Goal: Connect with others: Connect with other users

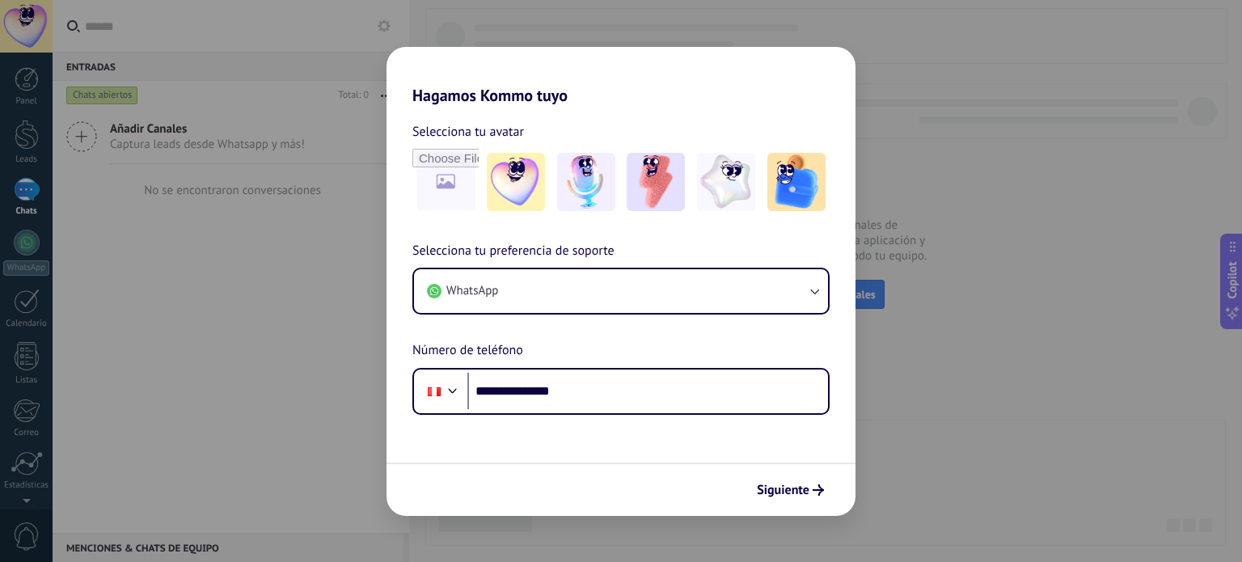
type input "**********"
click at [801, 504] on div "Siguiente" at bounding box center [621, 489] width 469 height 53
click at [802, 479] on button "Siguiente" at bounding box center [791, 489] width 82 height 27
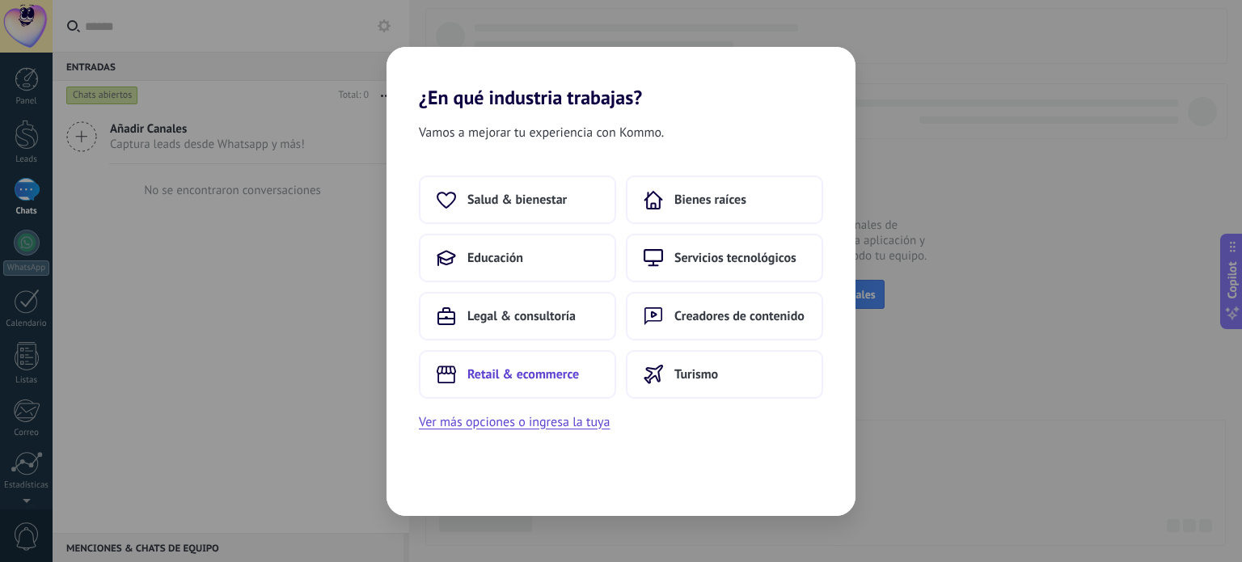
click at [518, 371] on span "Retail & ecommerce" at bounding box center [523, 374] width 112 height 16
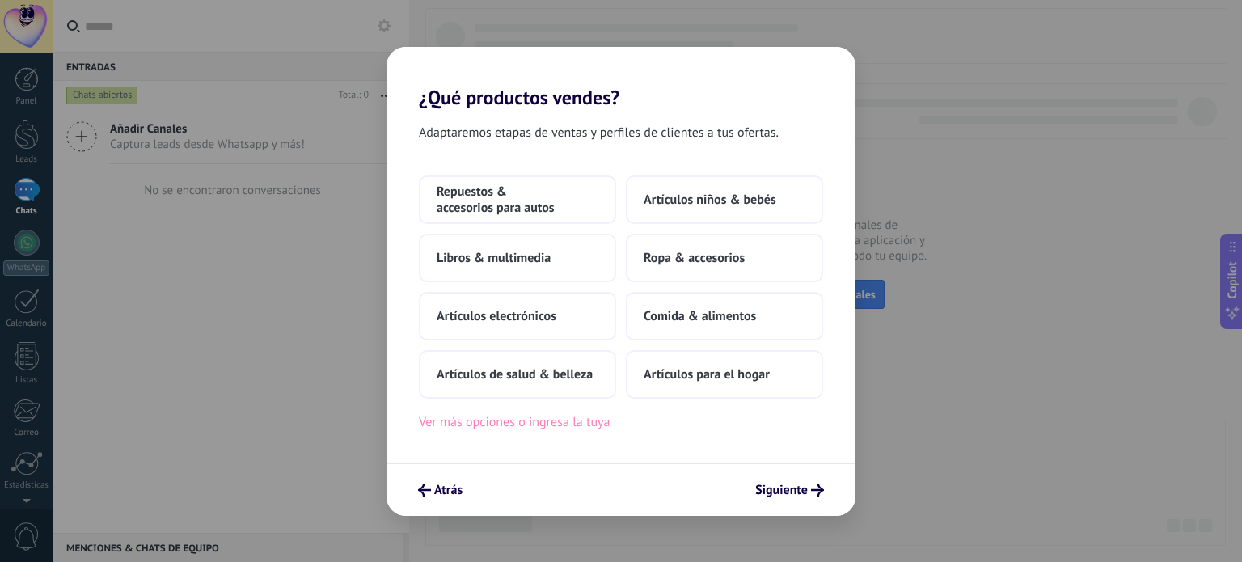
click at [560, 425] on button "Ver más opciones o ingresa la tuya" at bounding box center [514, 422] width 191 height 21
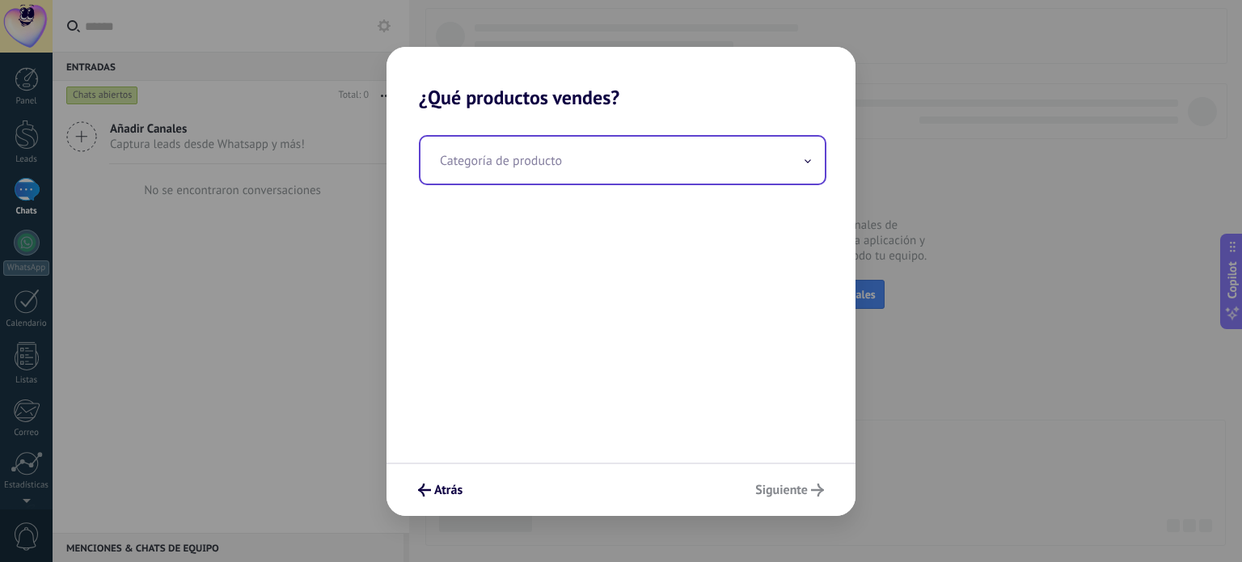
click at [556, 156] on input "text" at bounding box center [623, 160] width 404 height 47
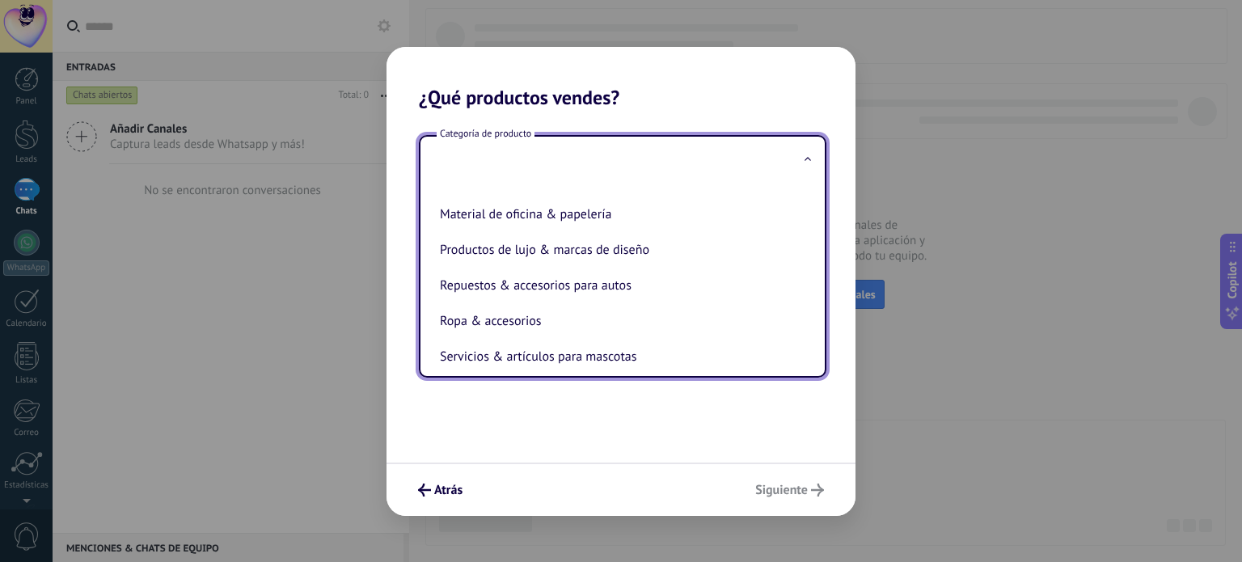
scroll to position [366, 0]
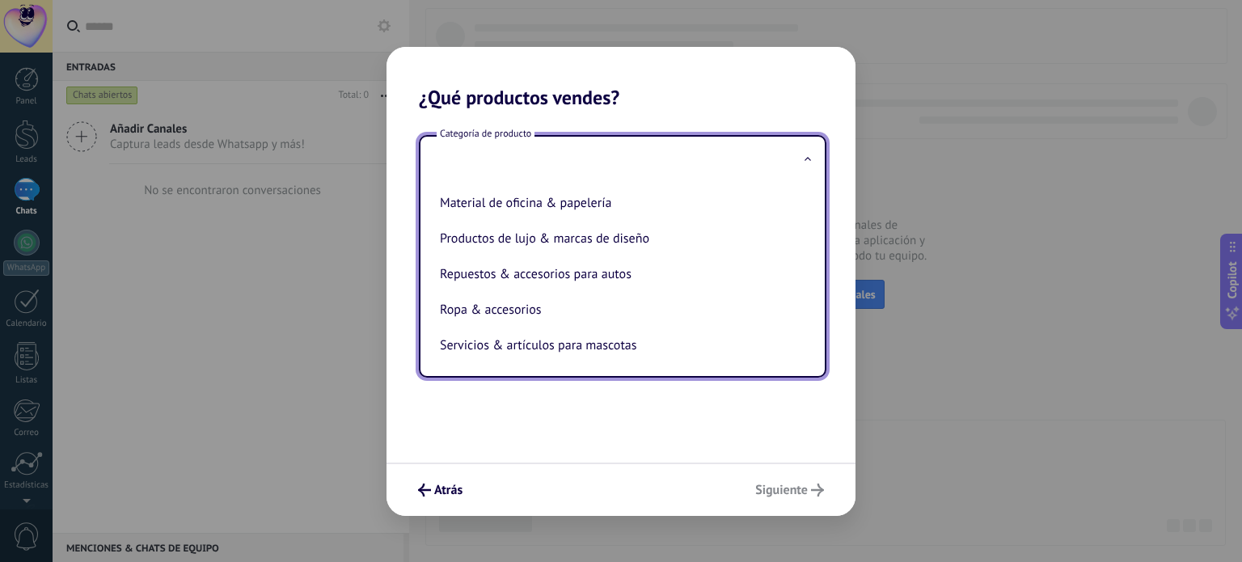
click at [809, 301] on ul "Artículos de salud & belleza Artículos deportivos Artículos electrónicos Artícu…" at bounding box center [616, 280] width 391 height 192
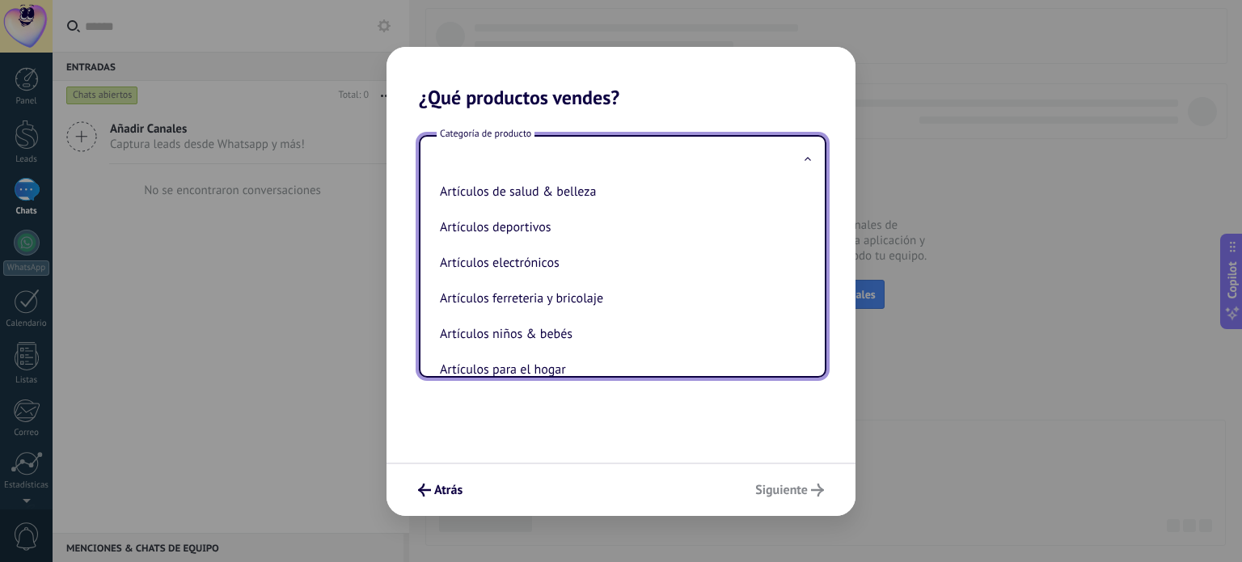
scroll to position [0, 0]
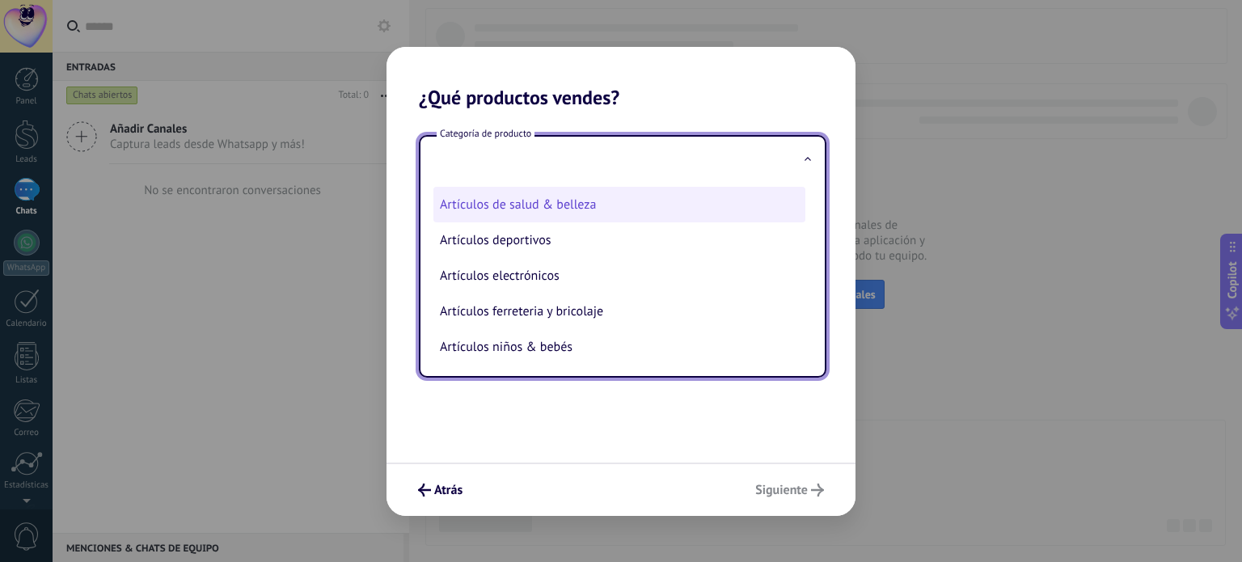
click at [653, 196] on li "Artículos de salud & belleza" at bounding box center [619, 205] width 372 height 36
type input "**********"
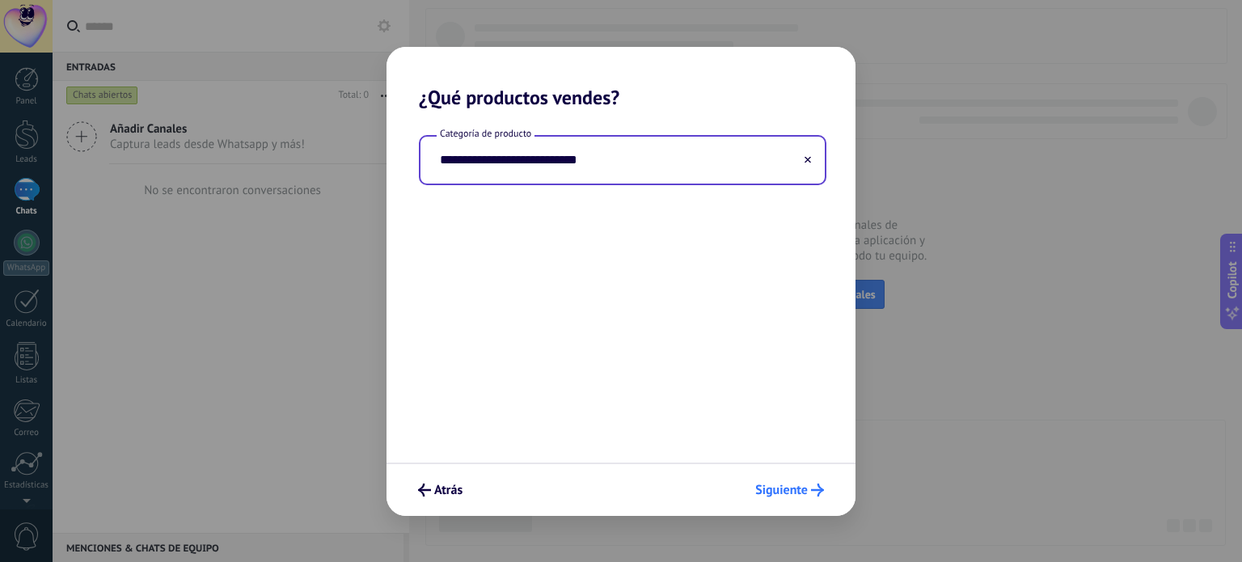
click at [789, 489] on span "Siguiente" at bounding box center [781, 489] width 53 height 11
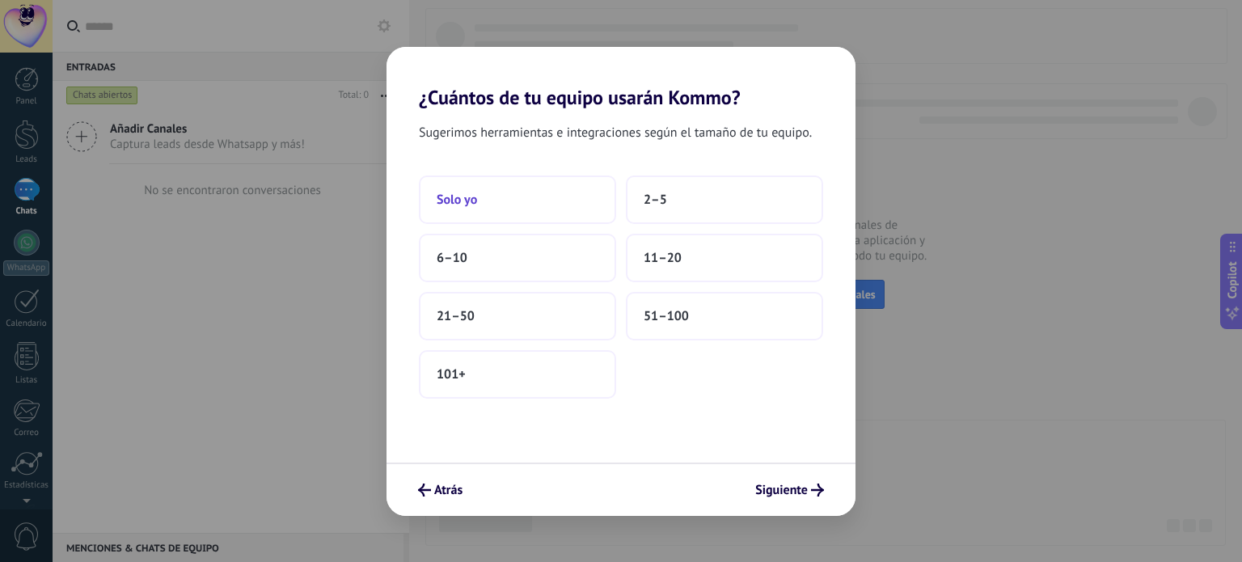
click at [533, 207] on button "Solo yo" at bounding box center [517, 199] width 197 height 49
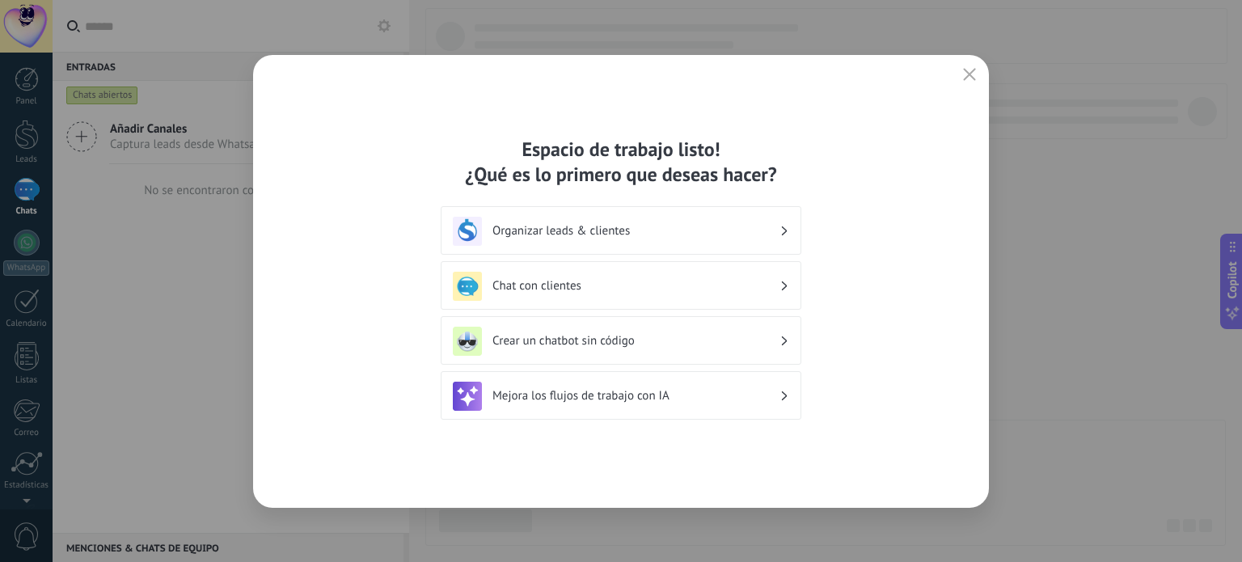
click at [620, 272] on div "Chat con clientes" at bounding box center [621, 286] width 336 height 29
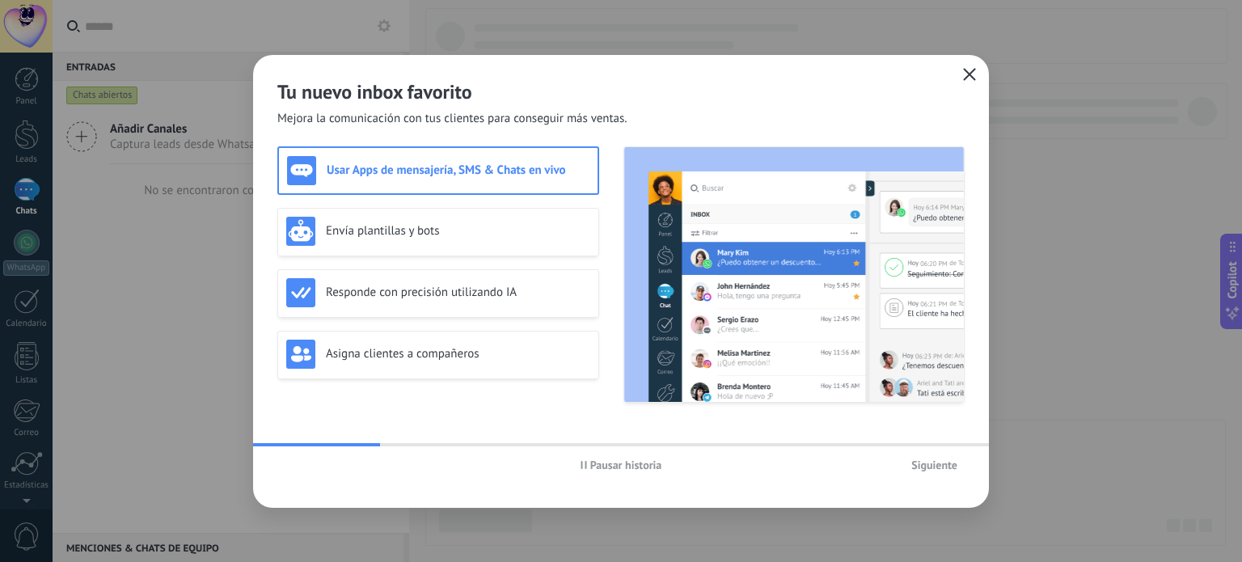
click at [974, 70] on use "button" at bounding box center [970, 74] width 12 height 12
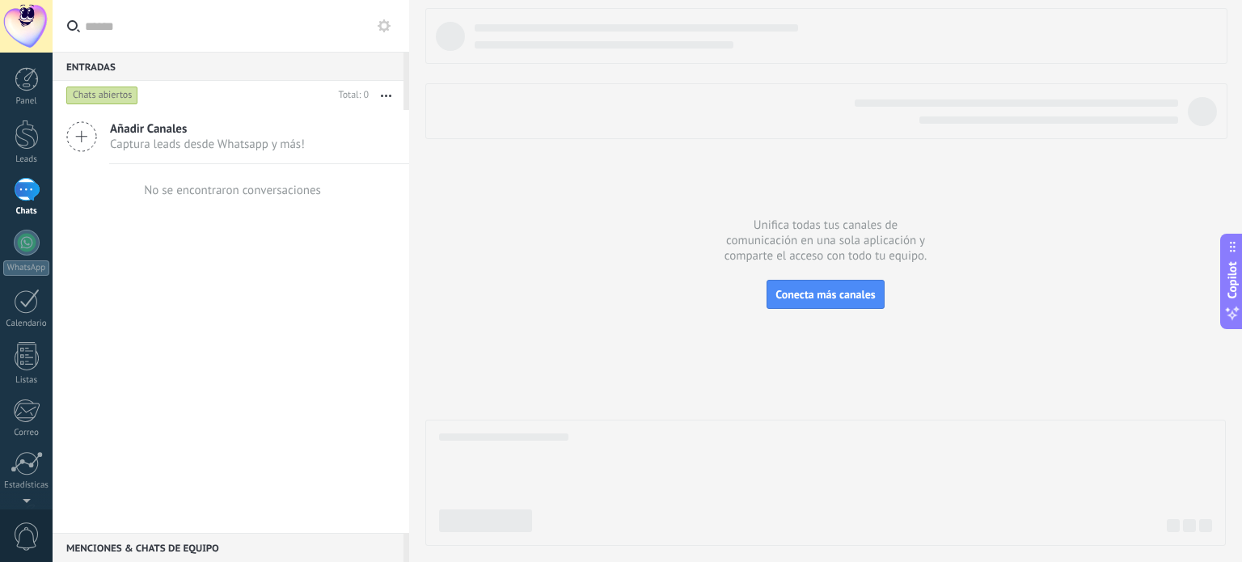
scroll to position [110, 0]
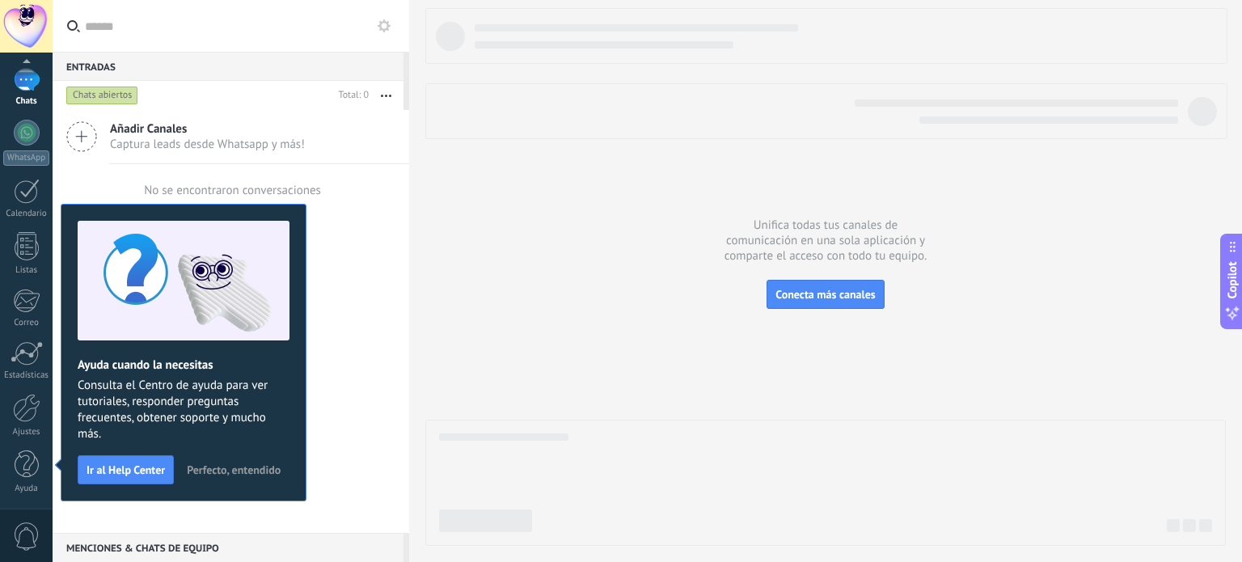
click at [239, 465] on span "Perfecto, entendido" at bounding box center [234, 469] width 94 height 11
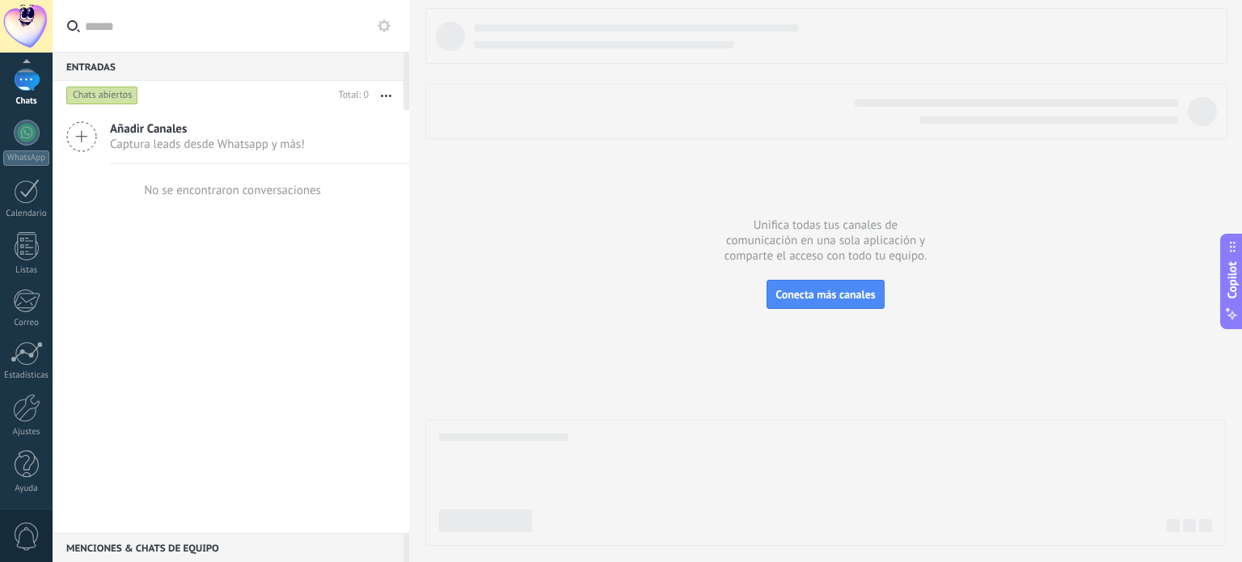
click at [21, 77] on div at bounding box center [27, 79] width 26 height 23
click at [23, 242] on div at bounding box center [27, 243] width 26 height 26
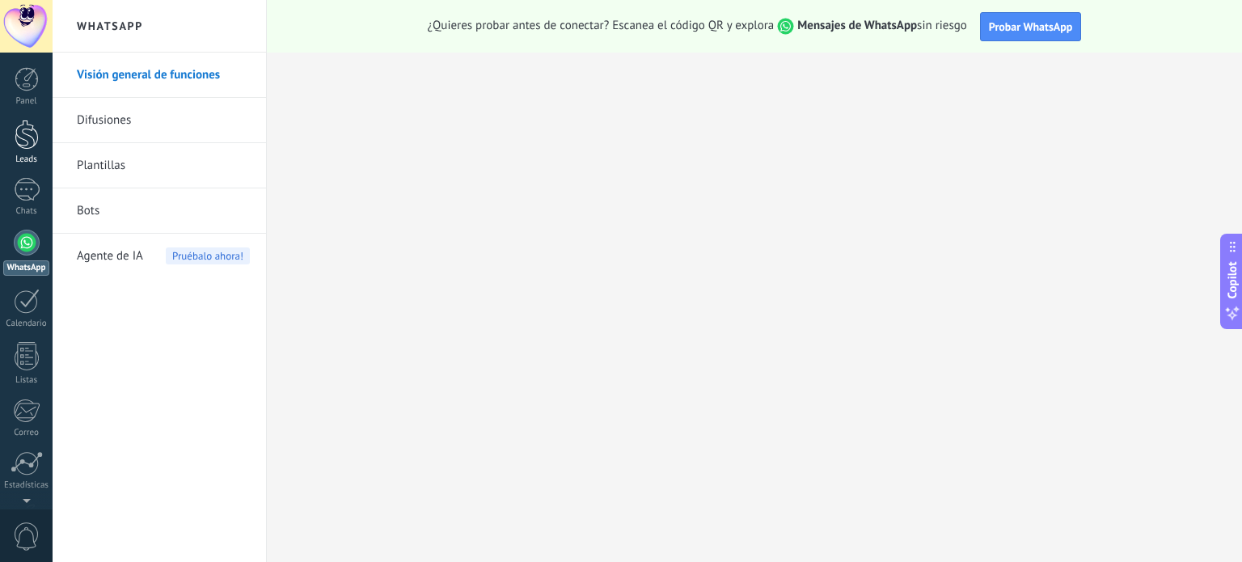
click at [26, 144] on div at bounding box center [27, 135] width 24 height 30
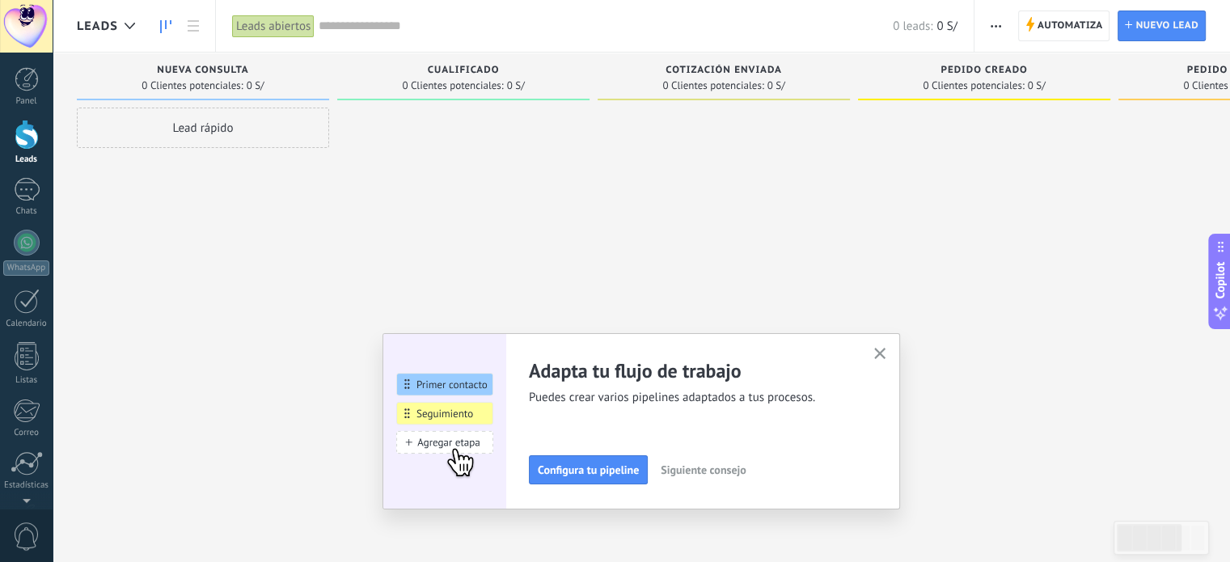
click at [883, 348] on button "button" at bounding box center [880, 355] width 20 height 22
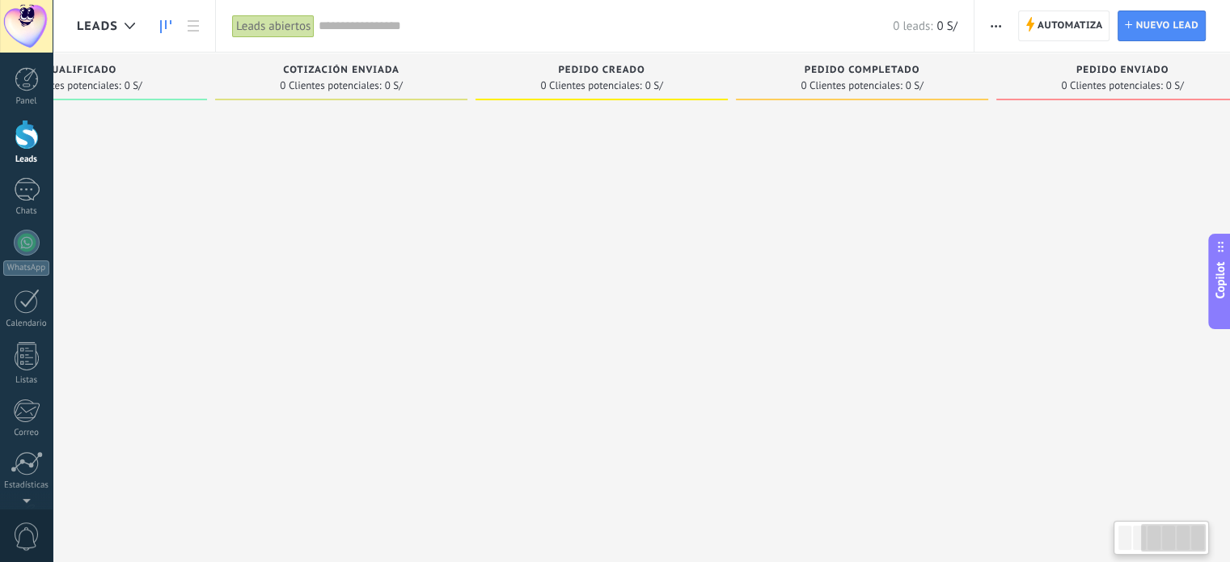
scroll to position [0, 425]
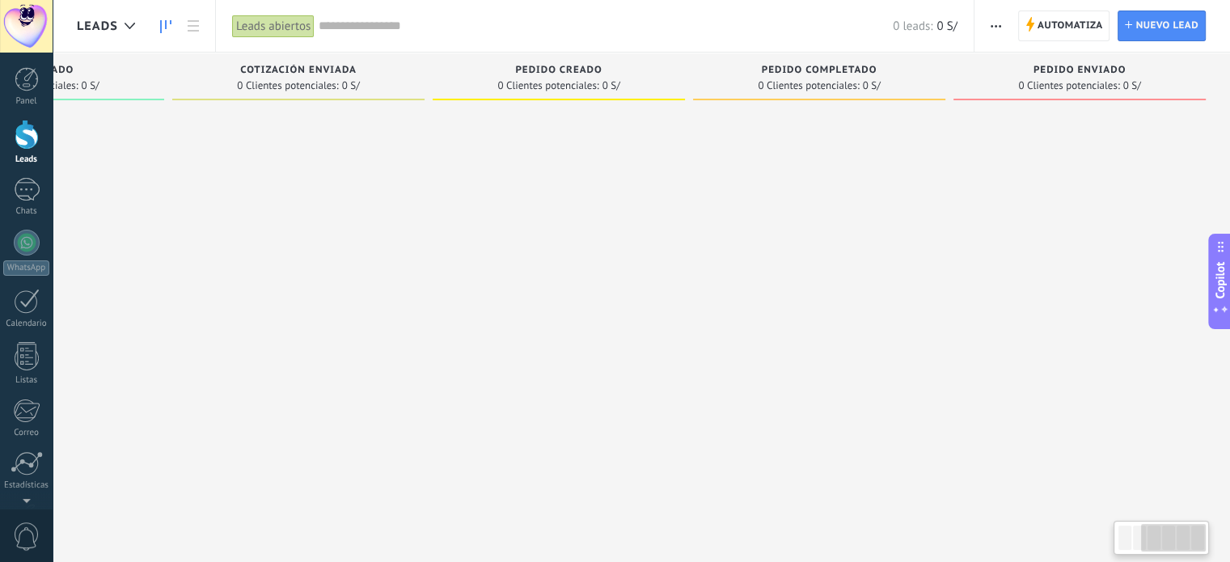
drag, startPoint x: 835, startPoint y: 241, endPoint x: 191, endPoint y: 283, distance: 645.1
click at [191, 283] on div at bounding box center [298, 283] width 252 height 351
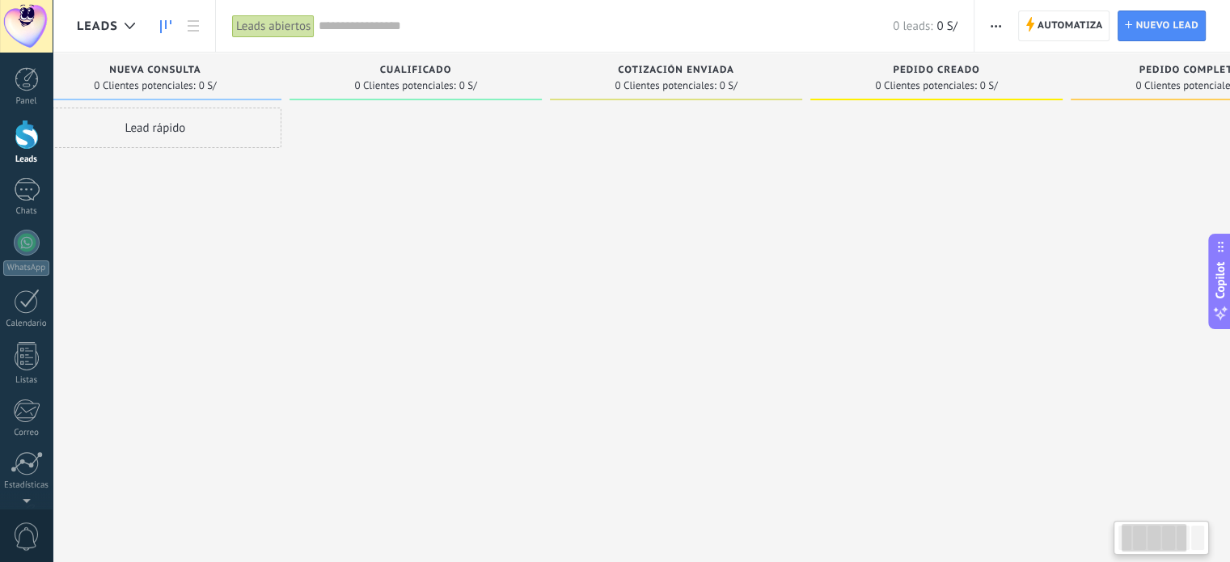
drag, startPoint x: 587, startPoint y: 300, endPoint x: 725, endPoint y: 286, distance: 138.2
click at [931, 287] on div at bounding box center [936, 283] width 252 height 351
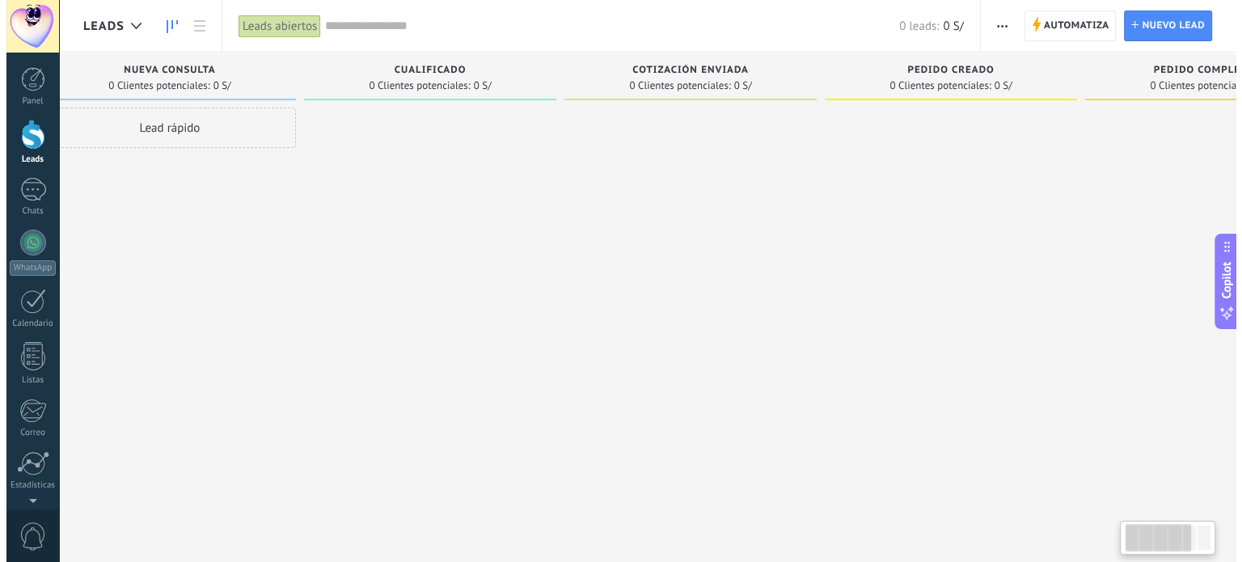
scroll to position [0, 0]
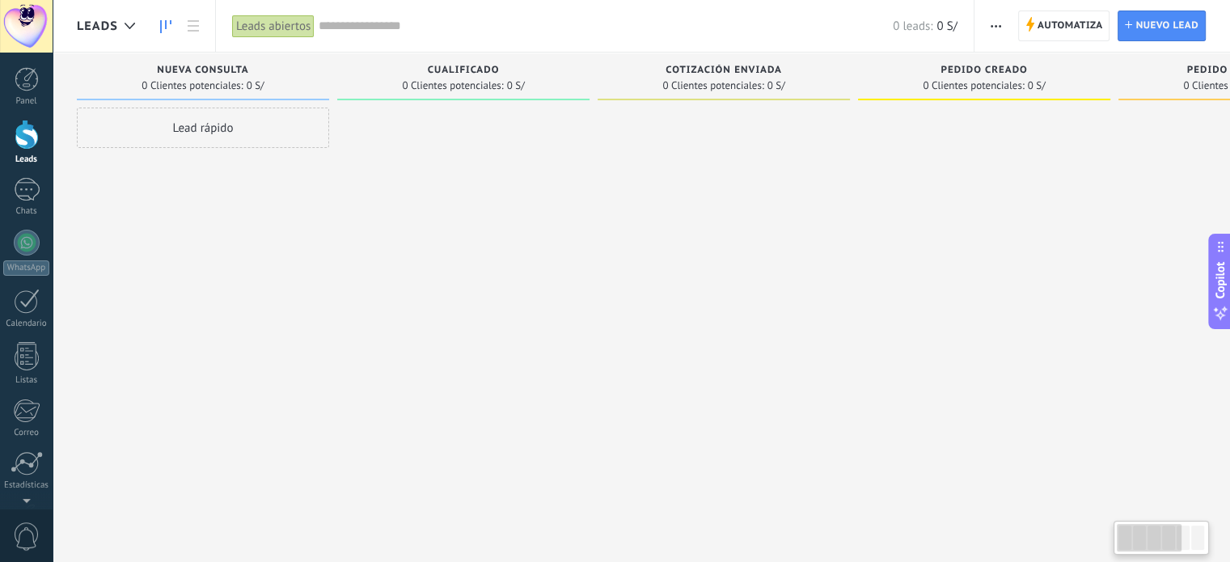
drag, startPoint x: 437, startPoint y: 279, endPoint x: 687, endPoint y: 273, distance: 250.8
click at [691, 275] on div "Leads Entrantes Solicitudes: 0 0 0 0 0 0 0 0 0 Nueva consulta 0 Clientes potenc…" at bounding box center [866, 256] width 1579 height 406
click at [24, 198] on div at bounding box center [27, 189] width 26 height 23
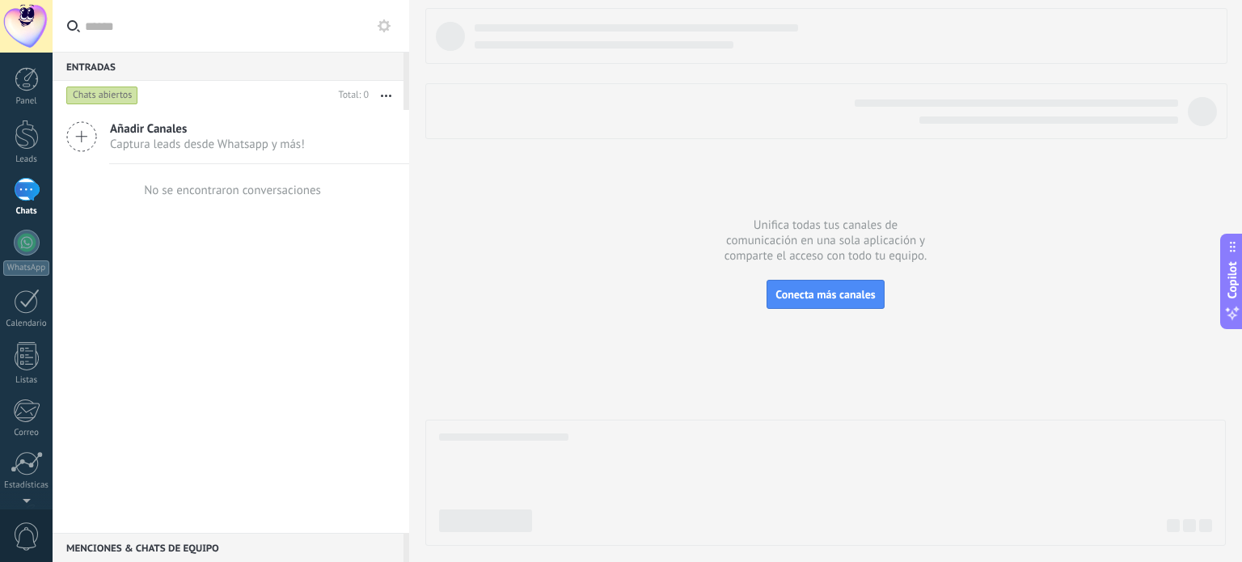
click at [185, 142] on span "Captura leads desde Whatsapp y más!" at bounding box center [207, 144] width 195 height 15
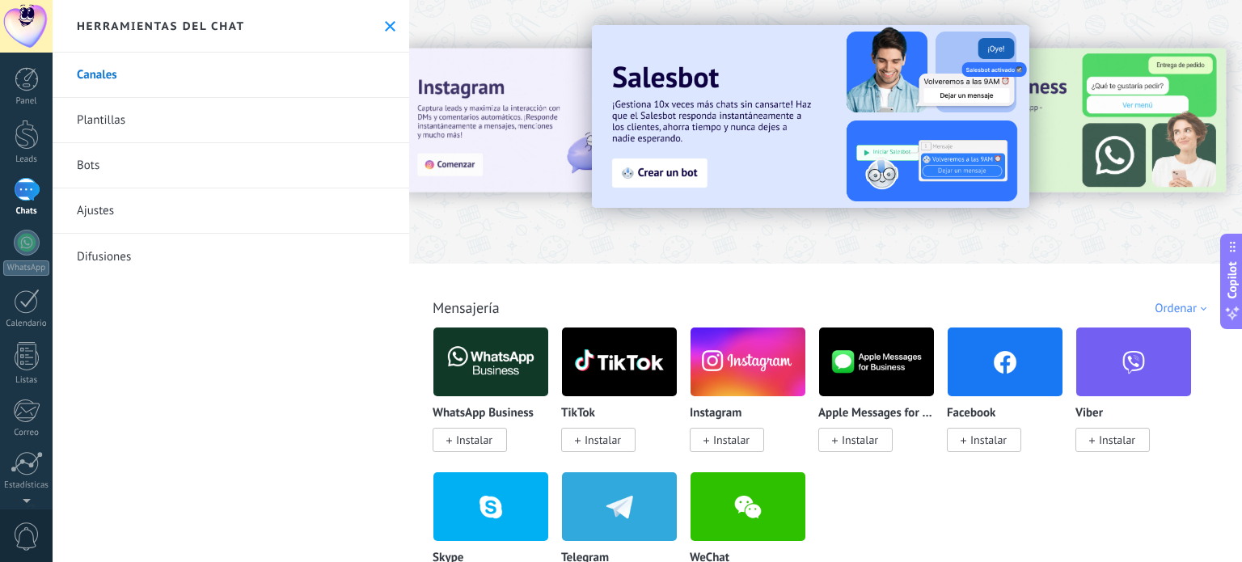
click at [99, 170] on link "Bots" at bounding box center [231, 165] width 357 height 45
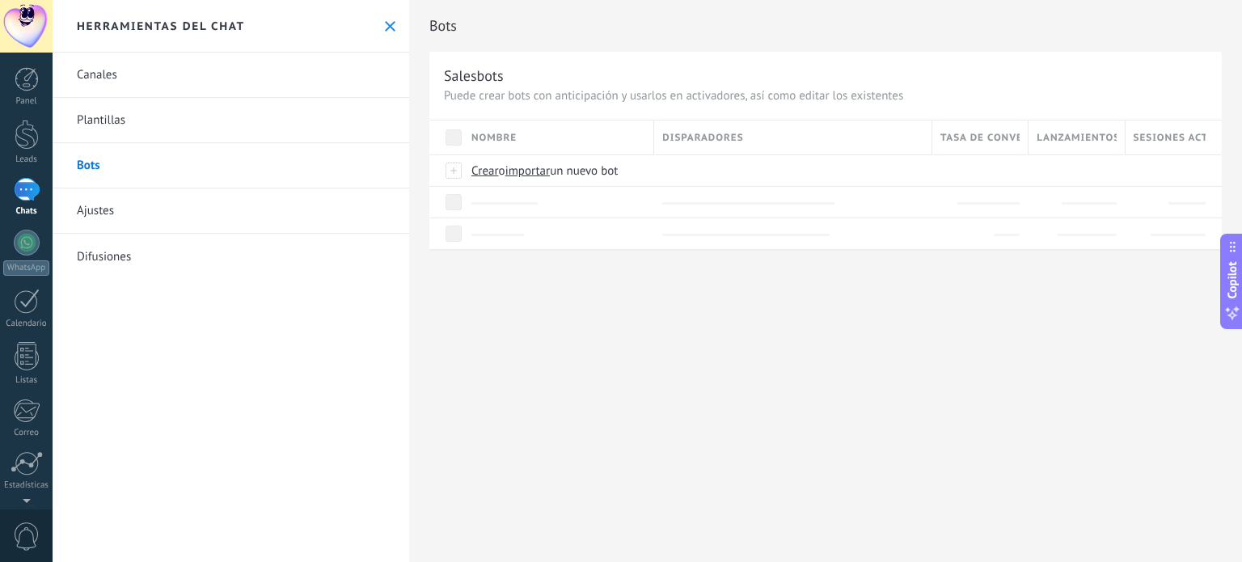
click at [156, 122] on link "Plantillas" at bounding box center [231, 120] width 357 height 45
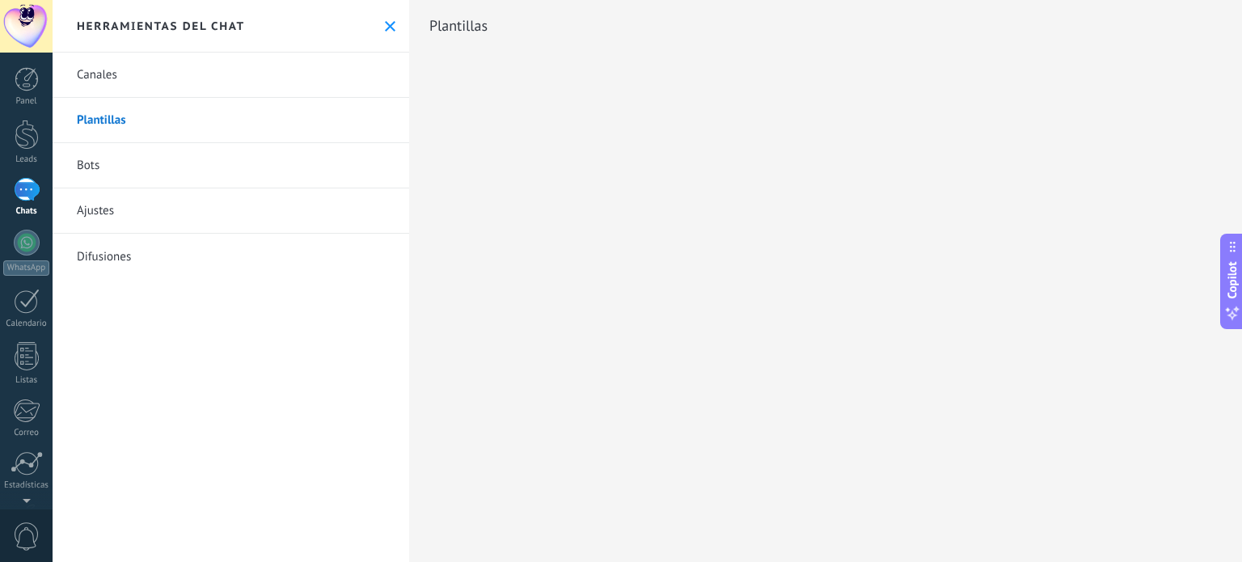
click at [204, 89] on link "Canales" at bounding box center [231, 75] width 357 height 45
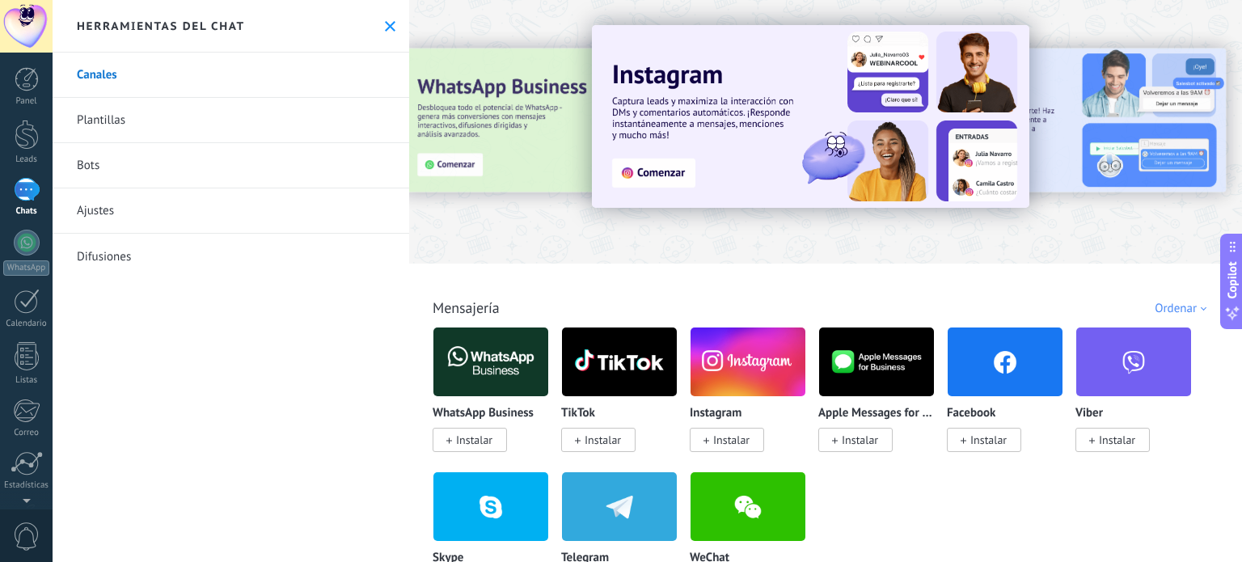
scroll to position [162, 0]
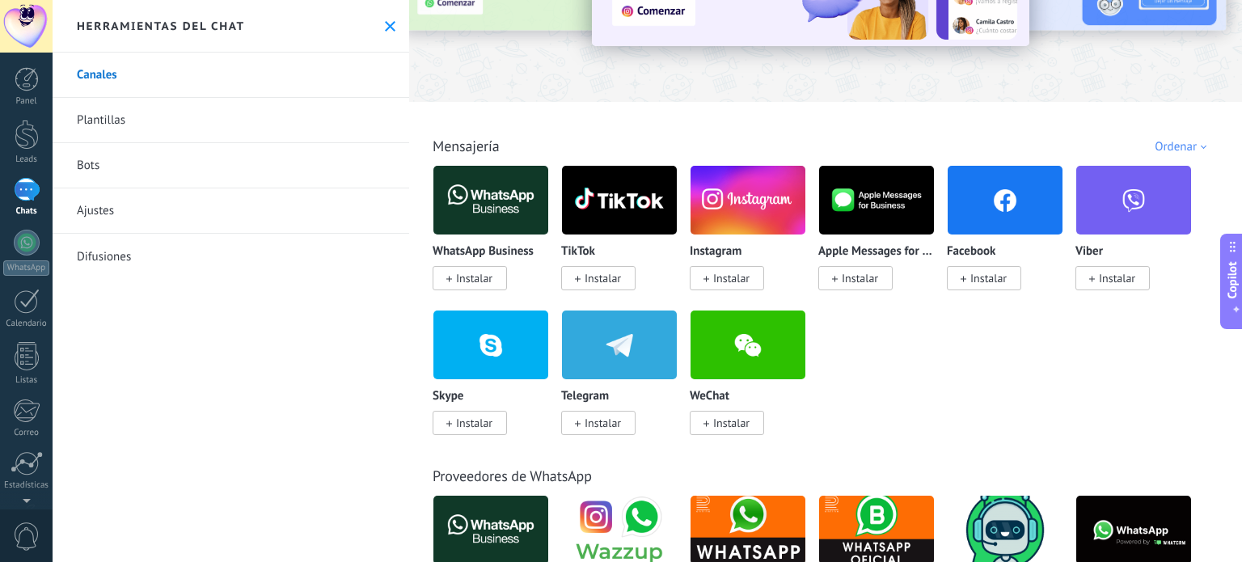
click at [482, 274] on span "Instalar" at bounding box center [474, 278] width 36 height 15
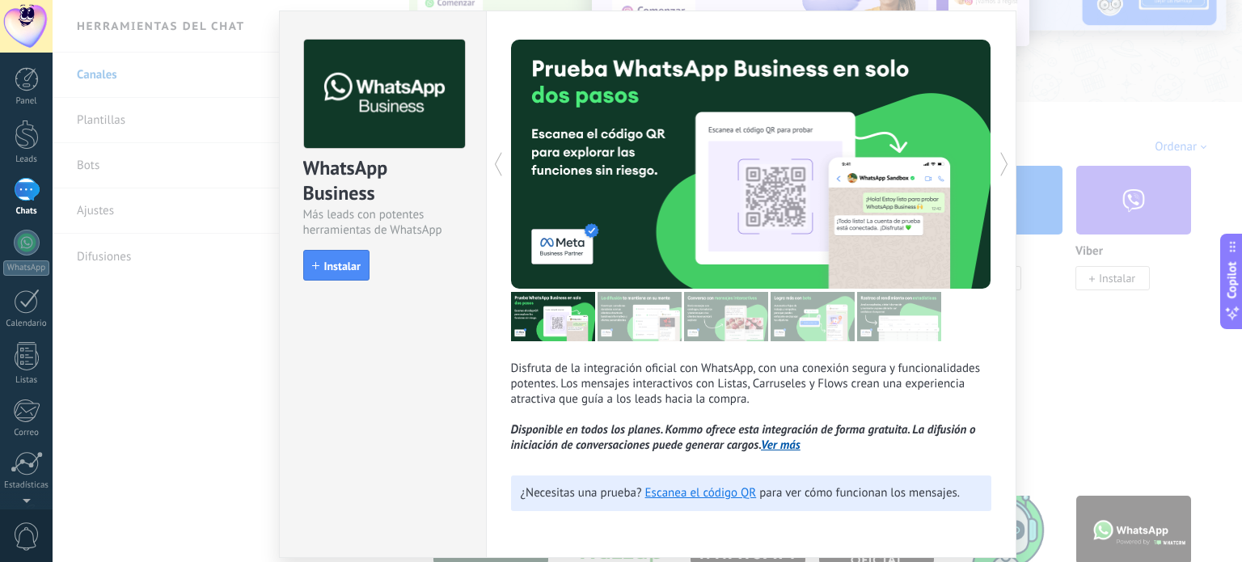
scroll to position [81, 0]
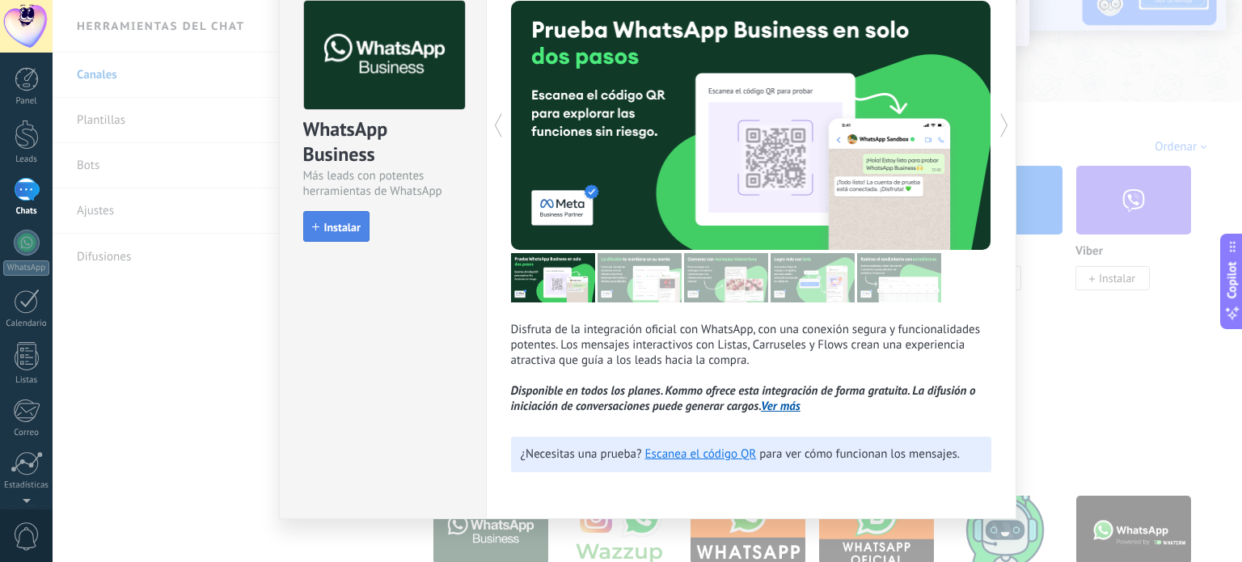
click at [349, 231] on span "Instalar" at bounding box center [342, 227] width 36 height 11
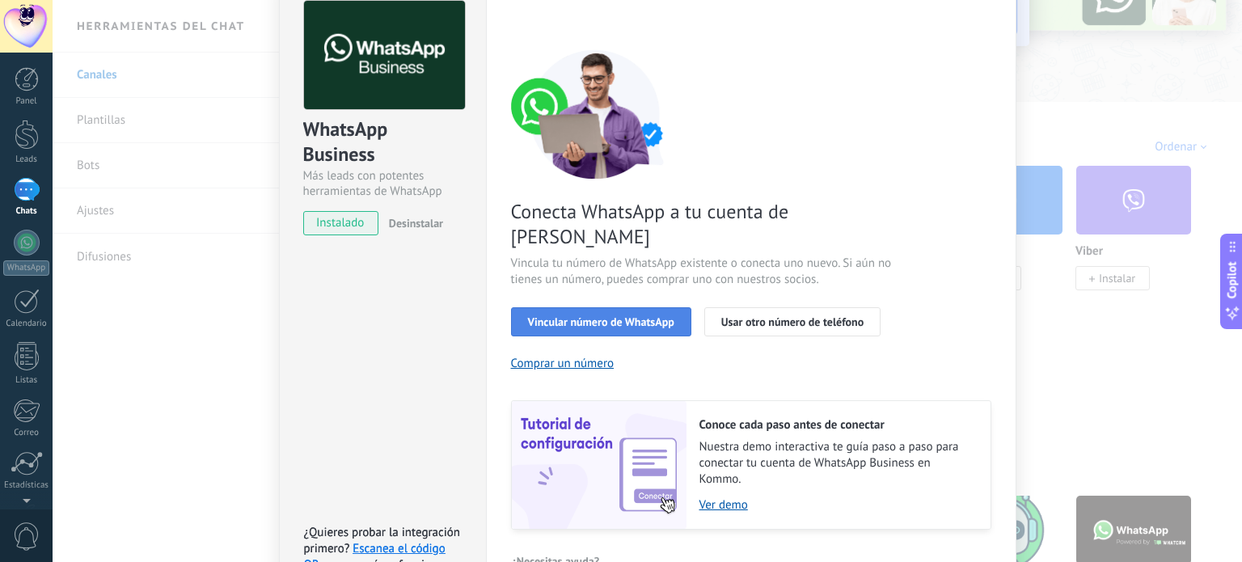
click at [616, 316] on span "Vincular número de WhatsApp" at bounding box center [601, 321] width 146 height 11
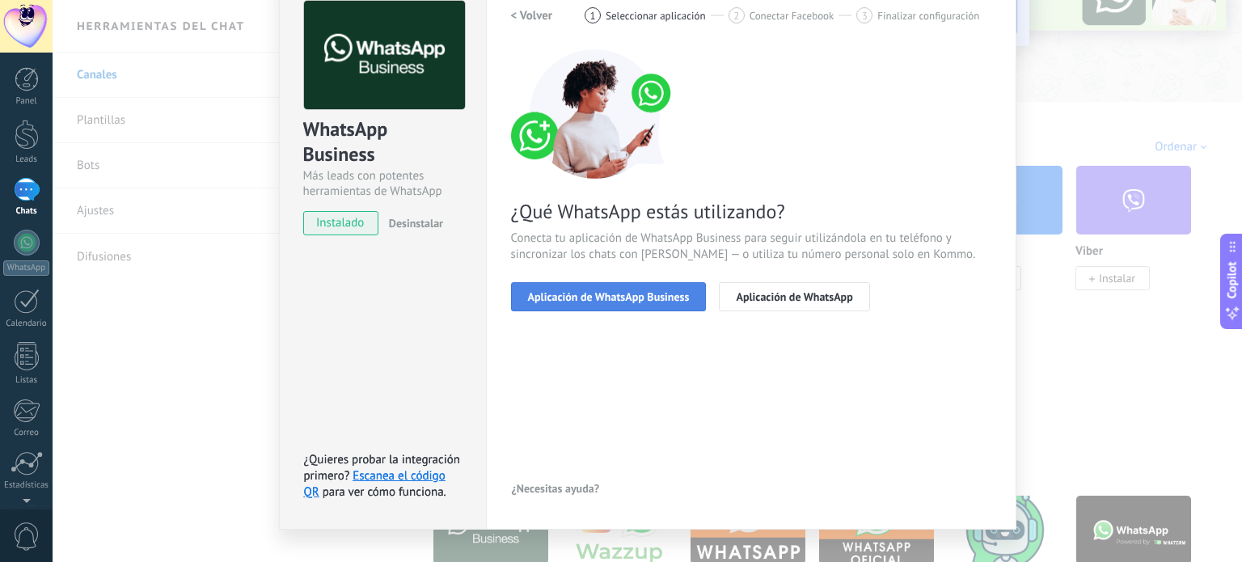
click at [650, 294] on span "Aplicación de WhatsApp Business" at bounding box center [609, 296] width 162 height 11
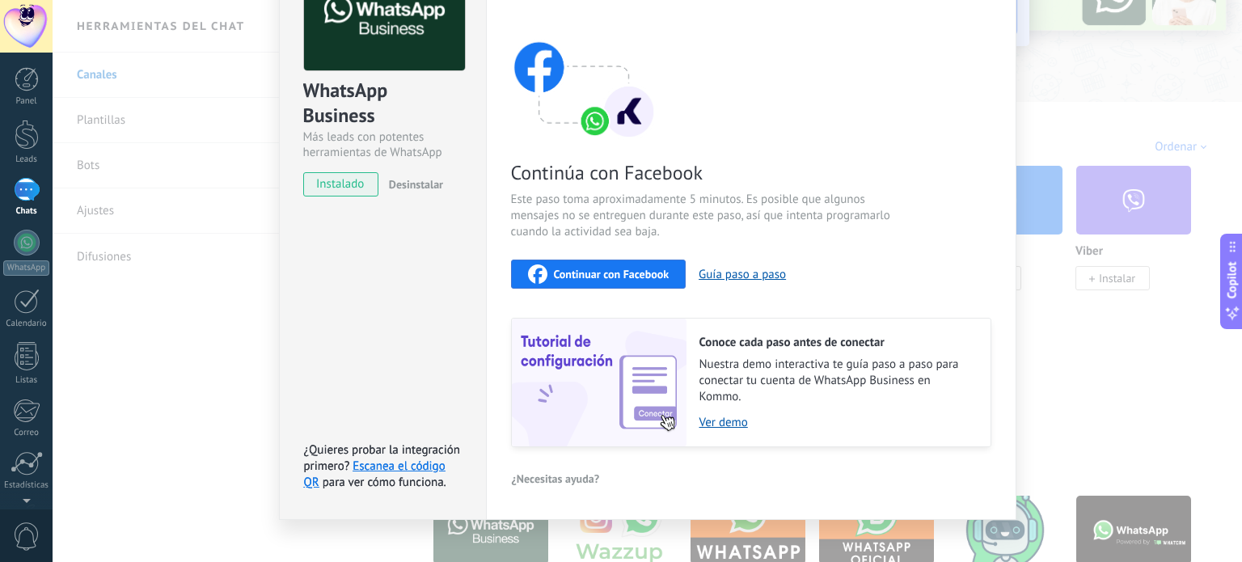
scroll to position [137, 0]
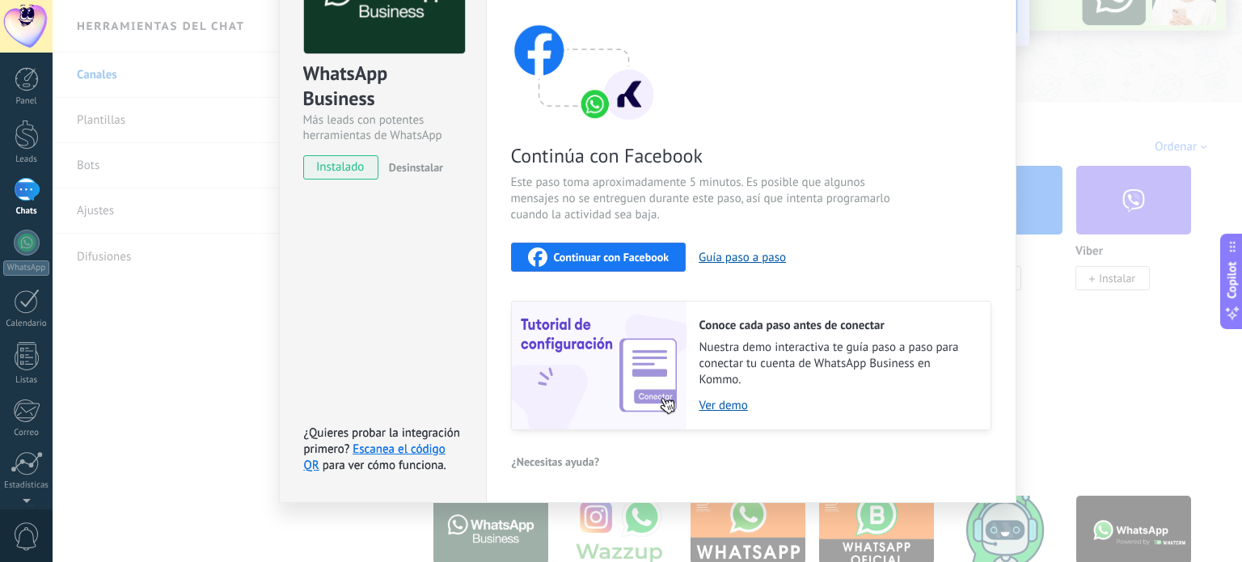
click at [616, 253] on span "Continuar con Facebook" at bounding box center [612, 257] width 116 height 11
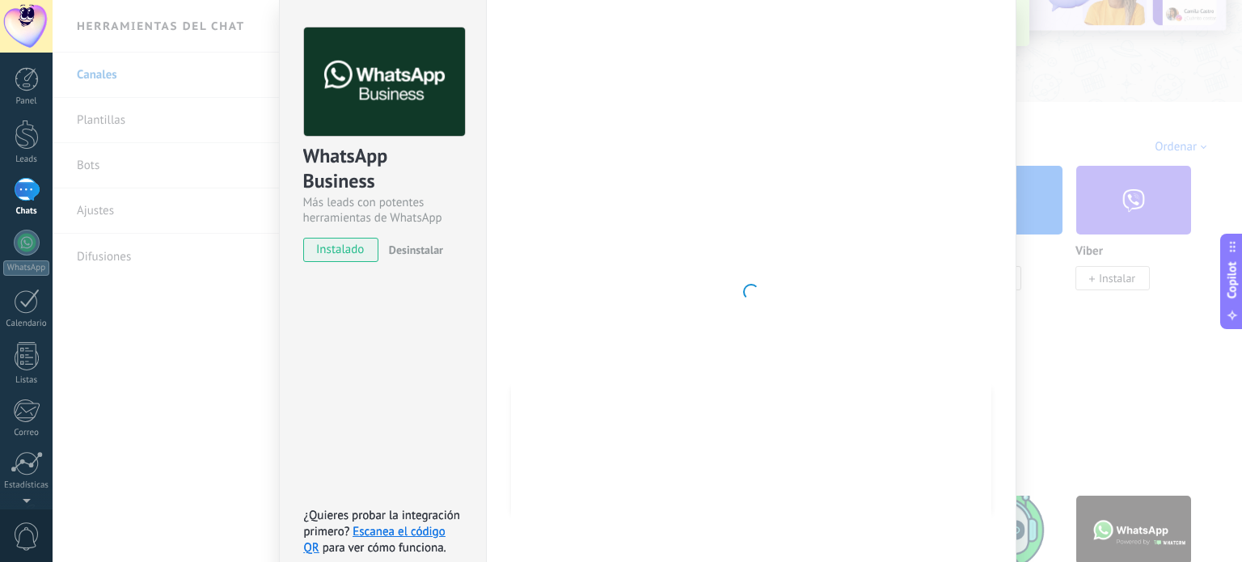
scroll to position [0, 0]
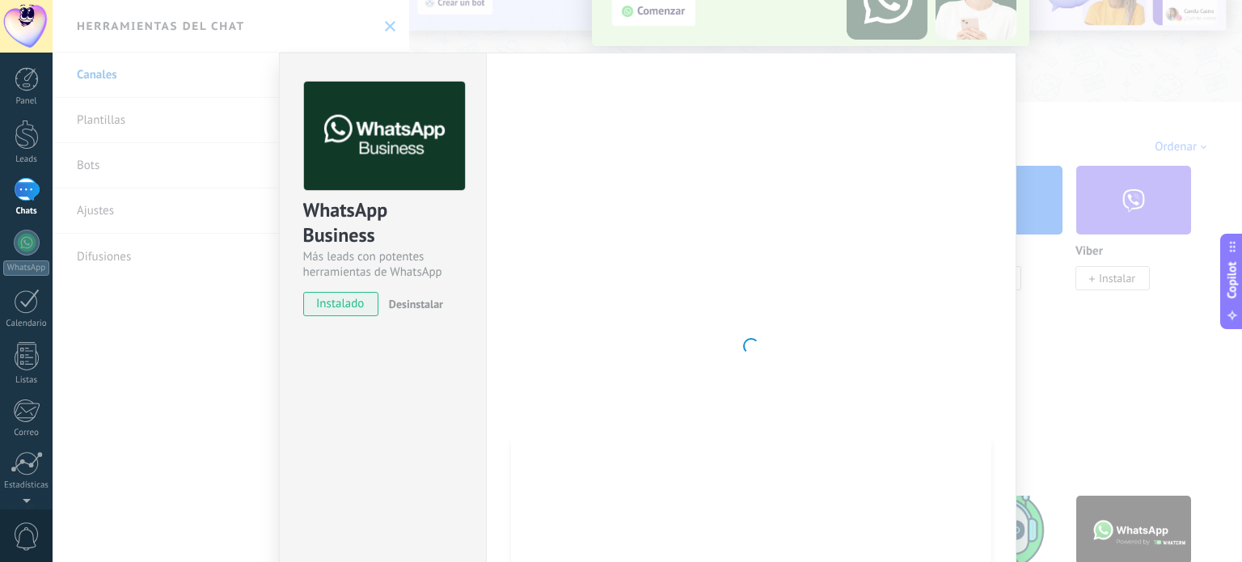
click at [1022, 103] on div "WhatsApp Business Más leads con potentes herramientas de WhatsApp instalado Des…" at bounding box center [648, 281] width 1190 height 562
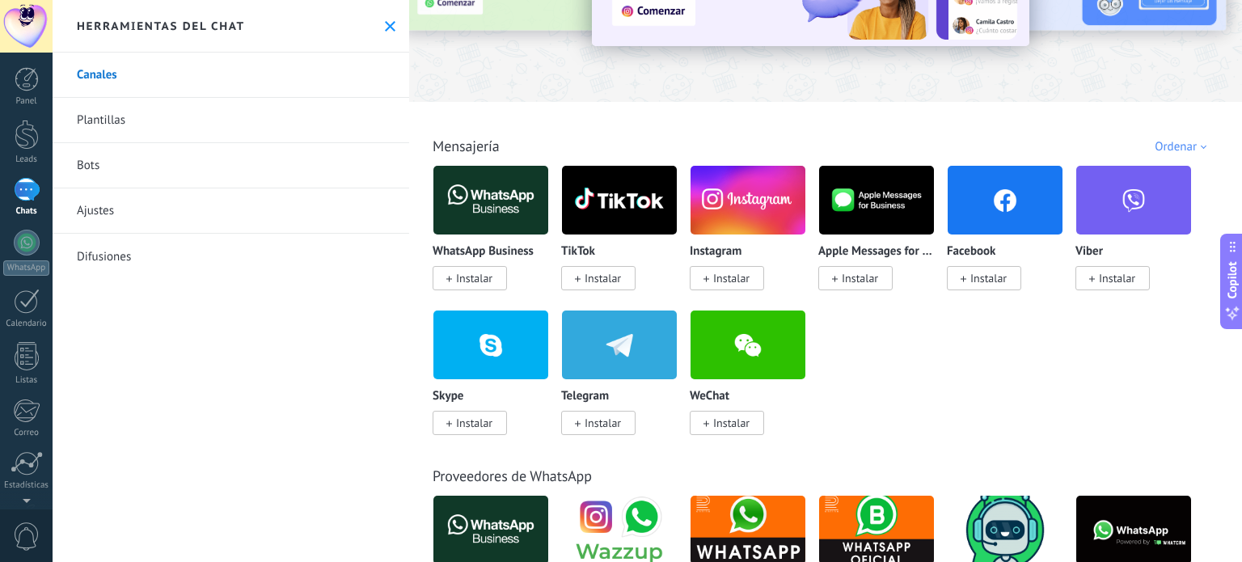
click at [478, 262] on div "WhatsApp Business Instalar" at bounding box center [491, 265] width 116 height 41
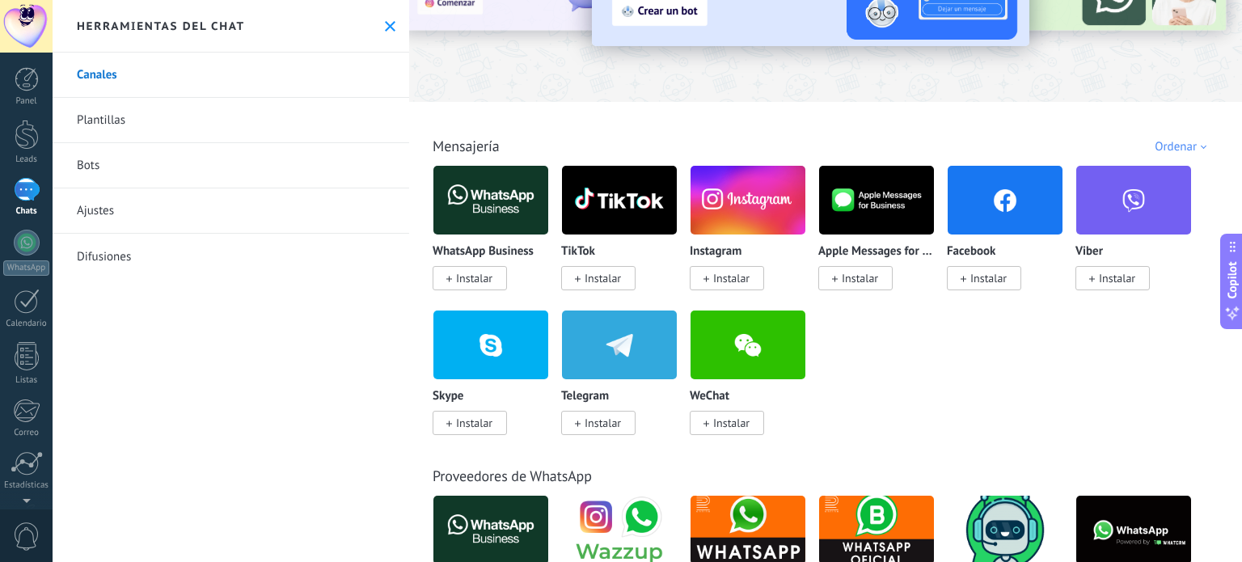
click at [476, 281] on span "Instalar" at bounding box center [474, 278] width 36 height 15
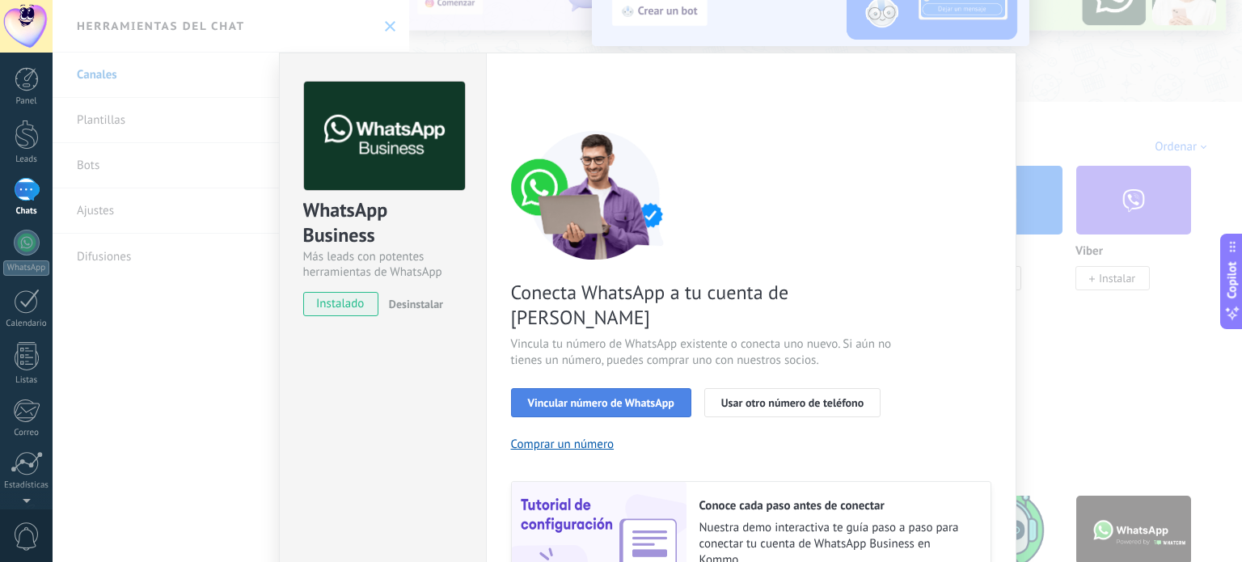
click at [564, 388] on button "Vincular número de WhatsApp" at bounding box center [601, 402] width 180 height 29
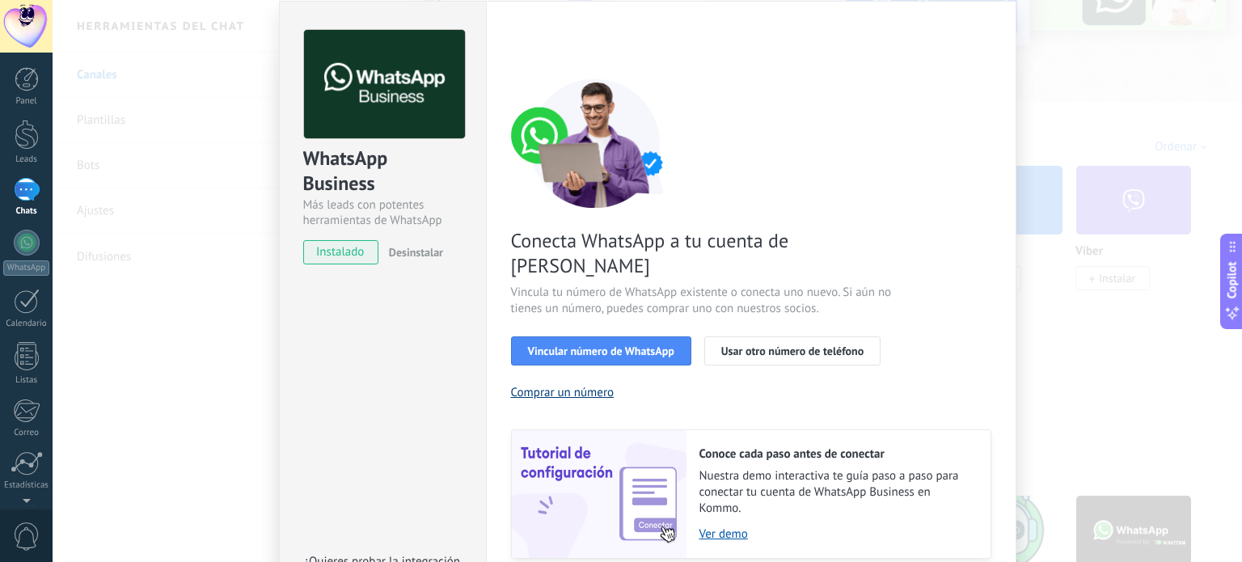
scroll to position [81, 0]
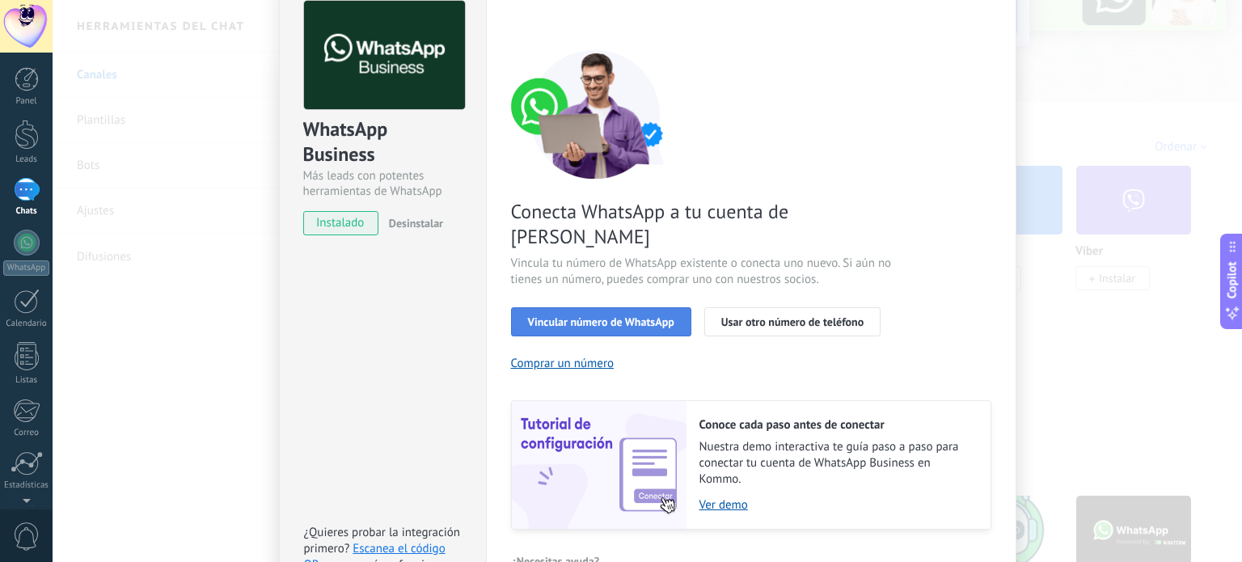
click at [602, 316] on span "Vincular número de WhatsApp" at bounding box center [601, 321] width 146 height 11
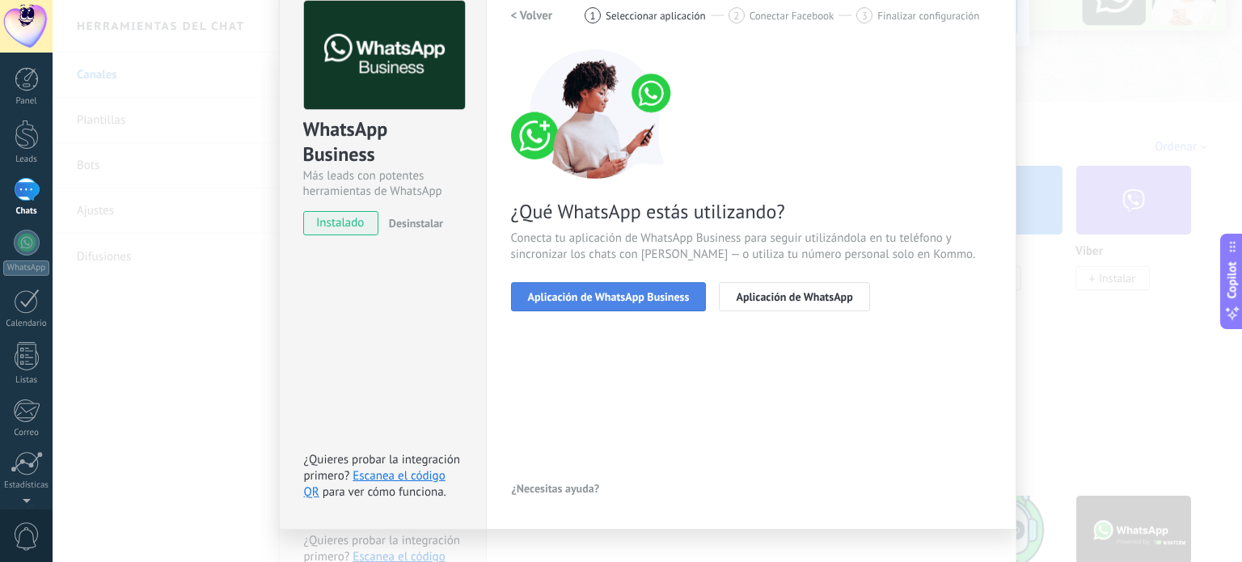
click at [634, 297] on span "Aplicación de WhatsApp Business" at bounding box center [609, 296] width 162 height 11
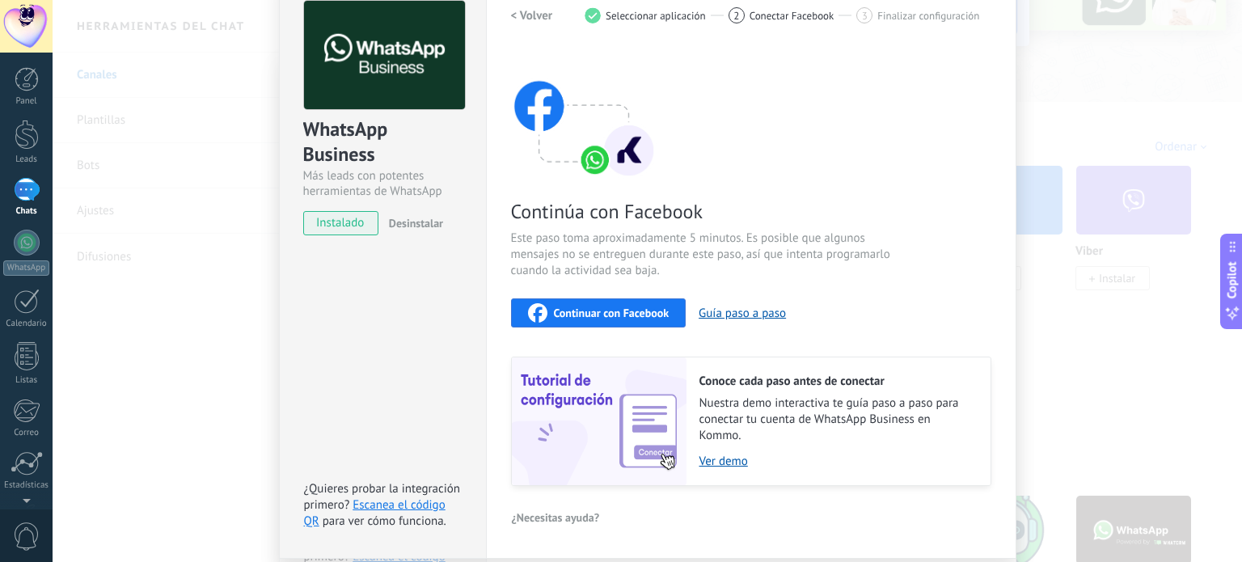
click at [643, 313] on span "Continuar con Facebook" at bounding box center [612, 312] width 116 height 11
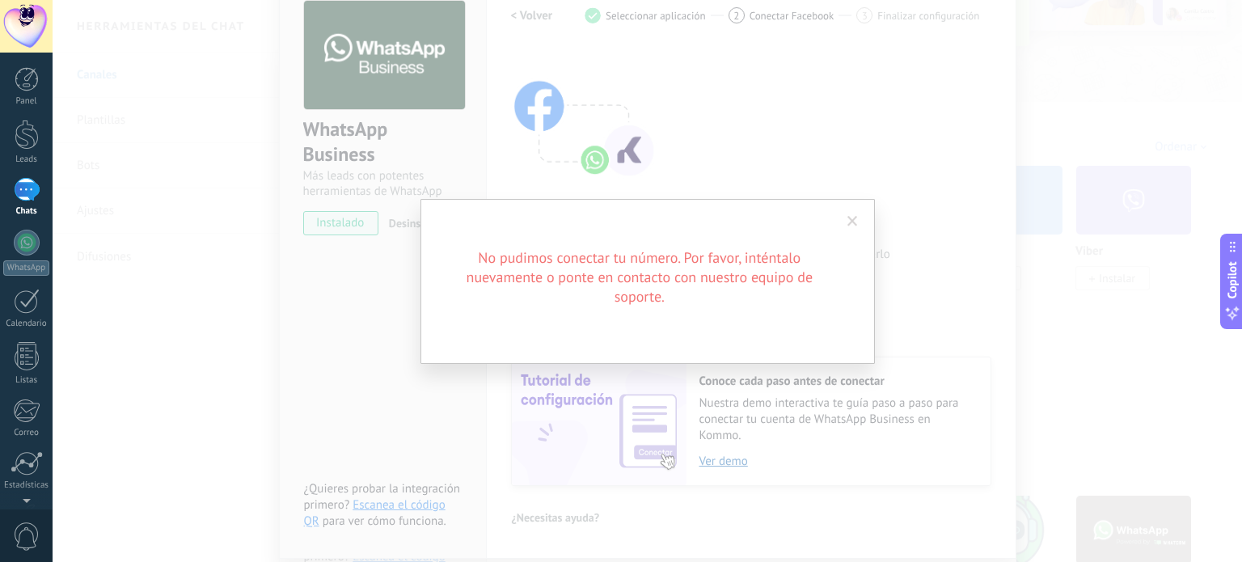
click at [848, 225] on span at bounding box center [853, 221] width 11 height 11
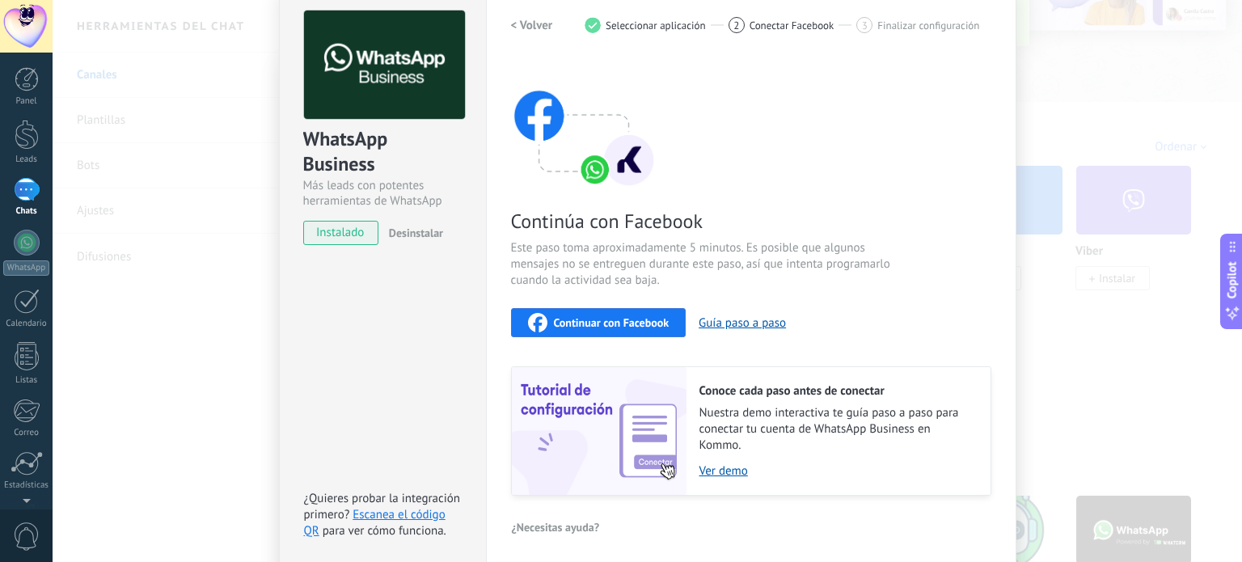
scroll to position [0, 0]
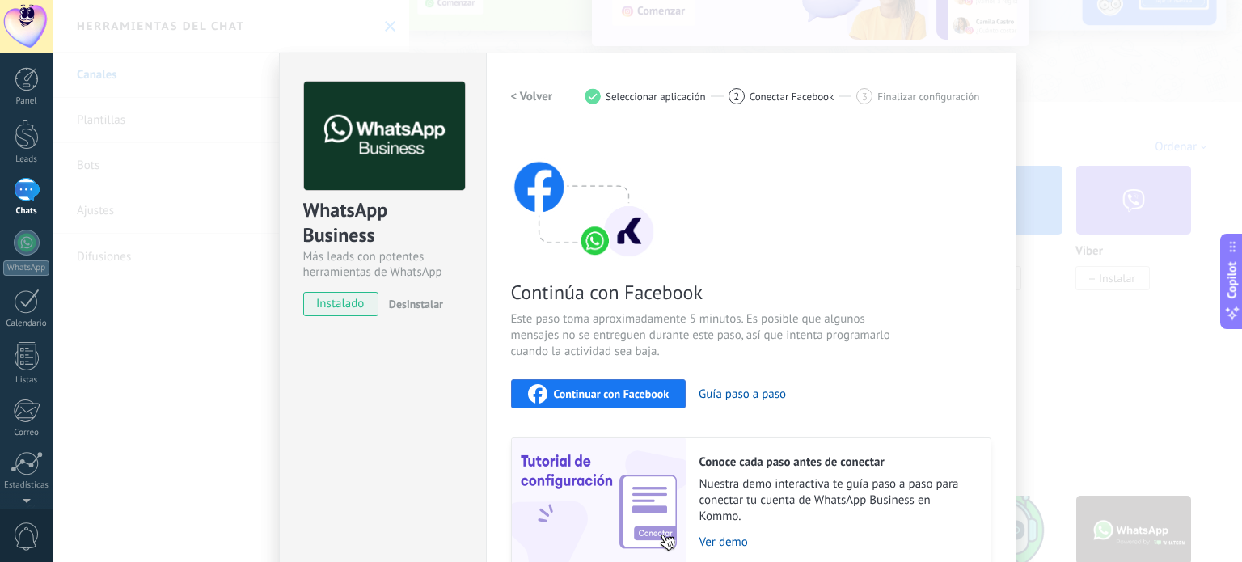
click at [1098, 176] on div "WhatsApp Business Más leads con potentes herramientas de WhatsApp instalado Des…" at bounding box center [648, 281] width 1190 height 562
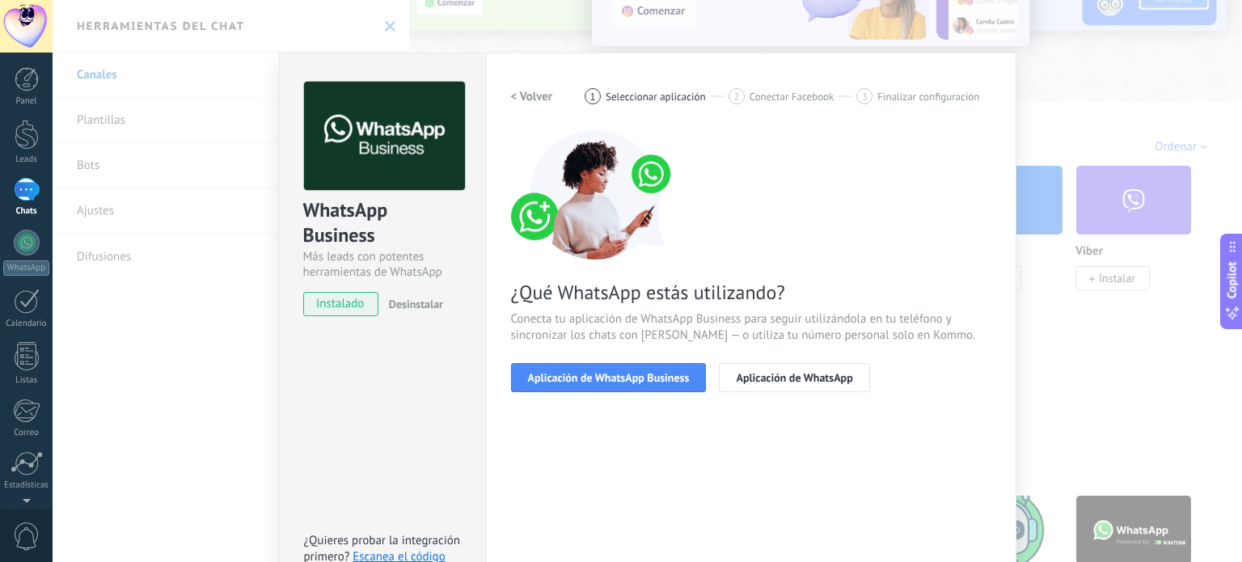
click at [1068, 254] on div "WhatsApp Business Más leads con potentes herramientas de WhatsApp instalado Des…" at bounding box center [648, 281] width 1190 height 562
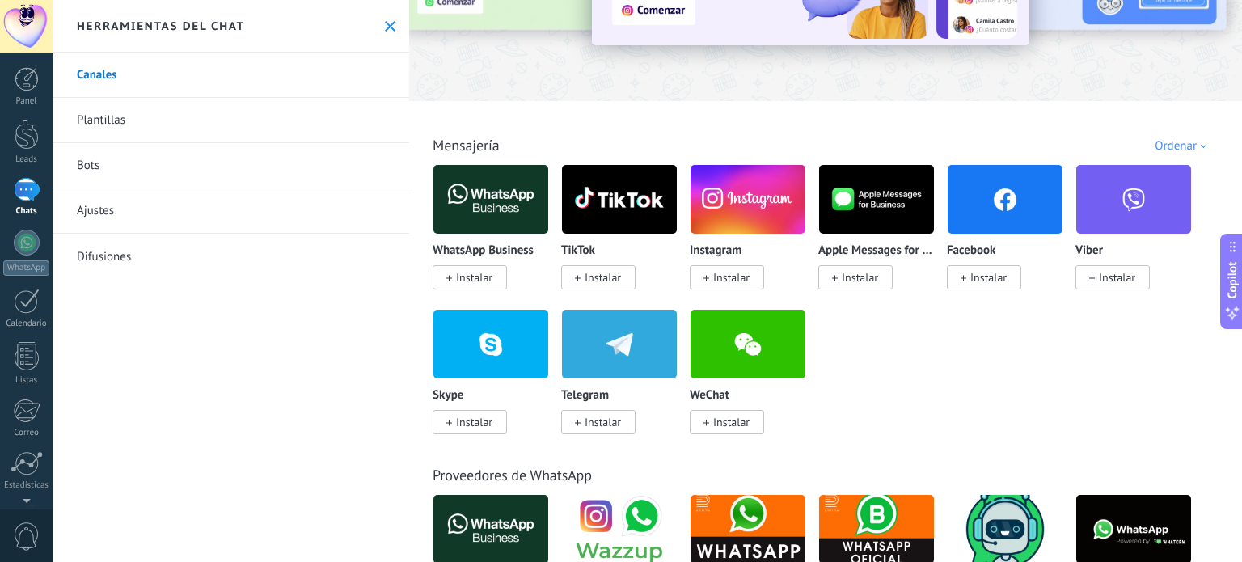
scroll to position [162, 0]
